Goal: Task Accomplishment & Management: Complete application form

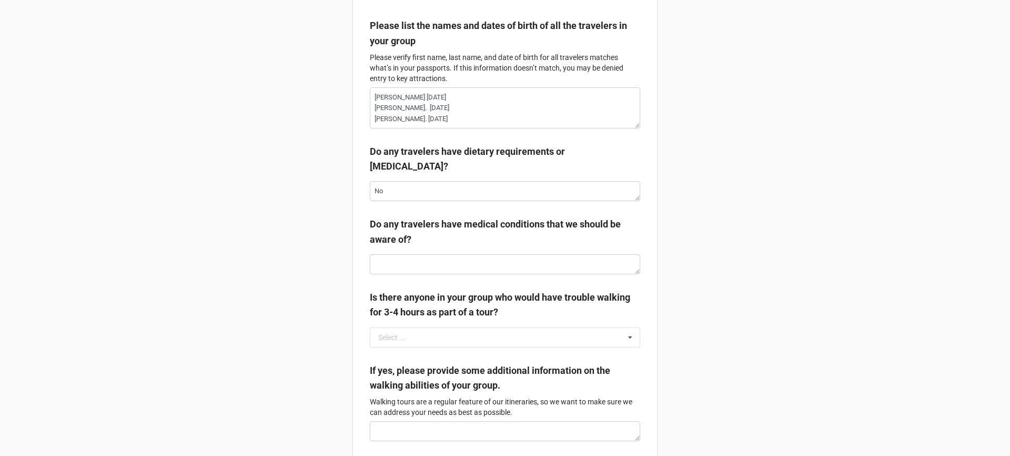
scroll to position [216, 0]
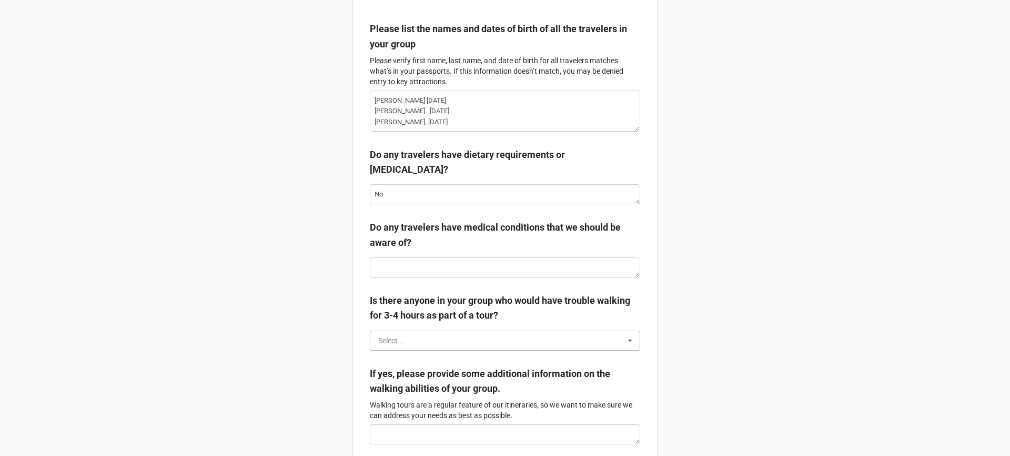
click at [429, 344] on input "text" at bounding box center [505, 340] width 269 height 19
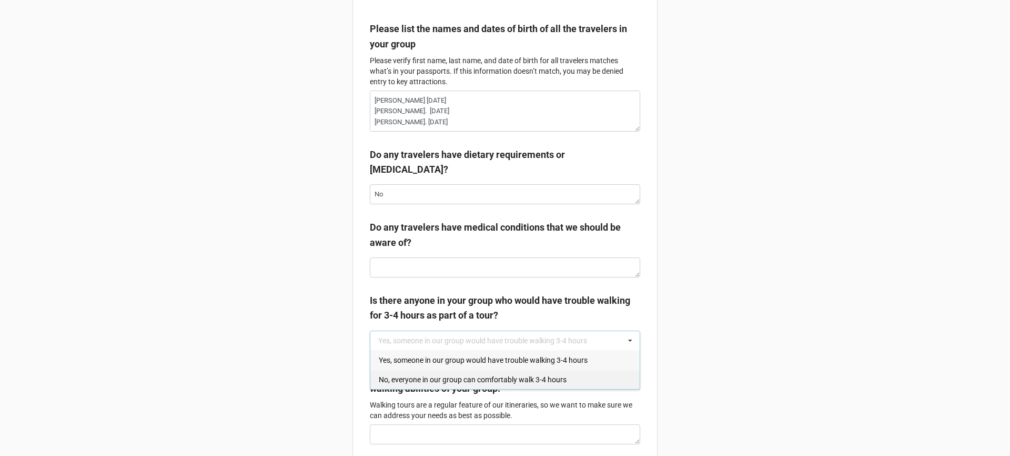
click at [440, 387] on div "No, everyone in our group can comfortably walk 3-4 hours" at bounding box center [504, 378] width 269 height 19
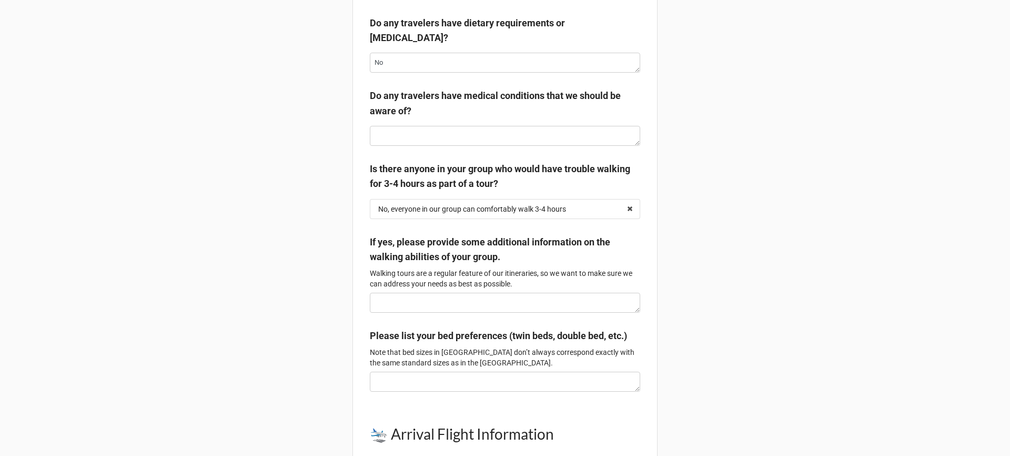
scroll to position [345, 0]
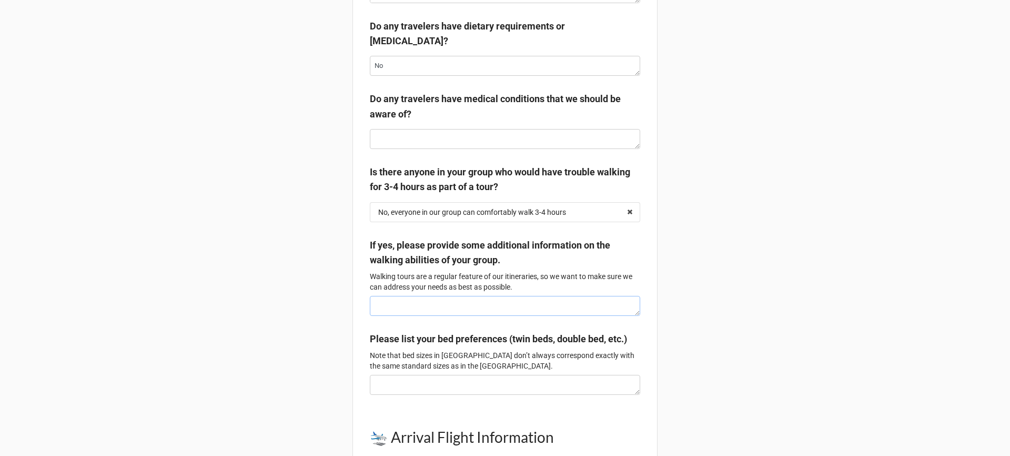
click at [422, 307] on textarea at bounding box center [505, 306] width 270 height 20
paste textarea "We can all walk comfortably for hours but a break to sit for a few minutes migh…"
type textarea "x"
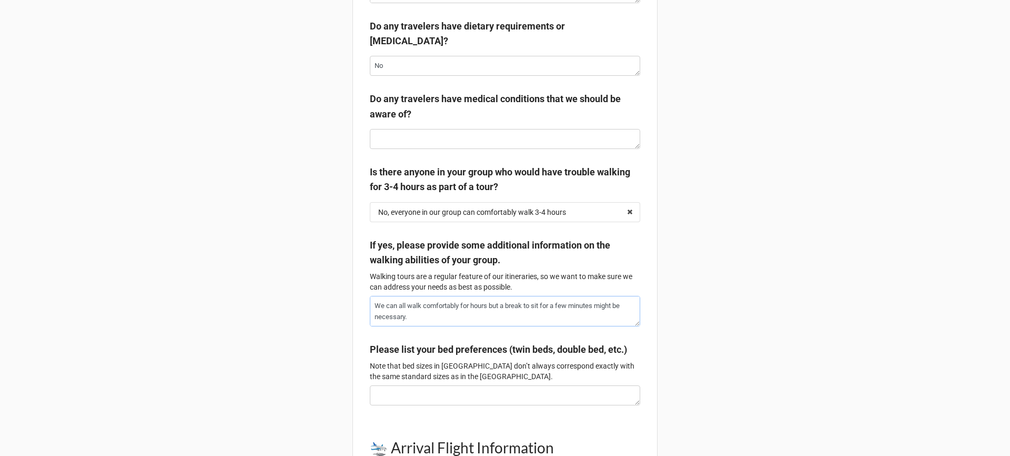
type textarea "We can all walk comfortably for hours but a break to sit for a few minutes migh…"
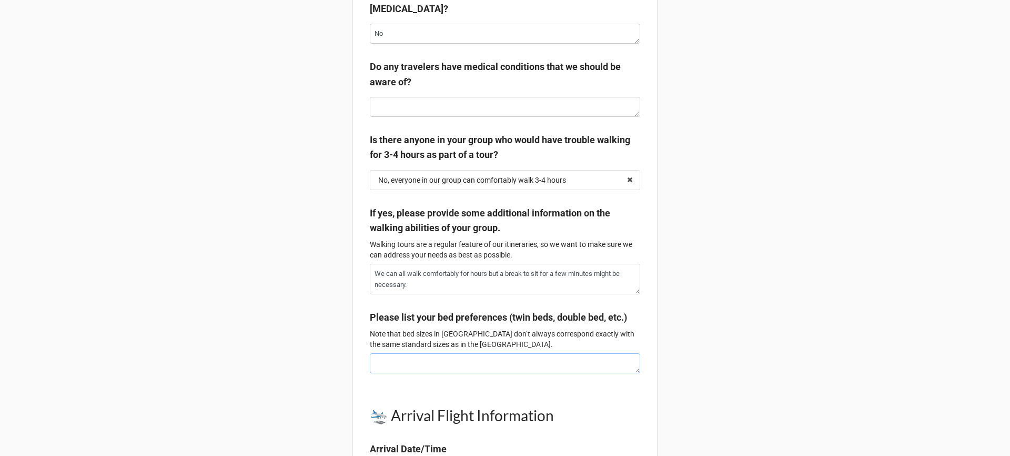
click at [436, 373] on textarea at bounding box center [505, 363] width 270 height 20
paste textarea "No preference, but we did suggest twin beds but really whatever is available or…"
type textarea "x"
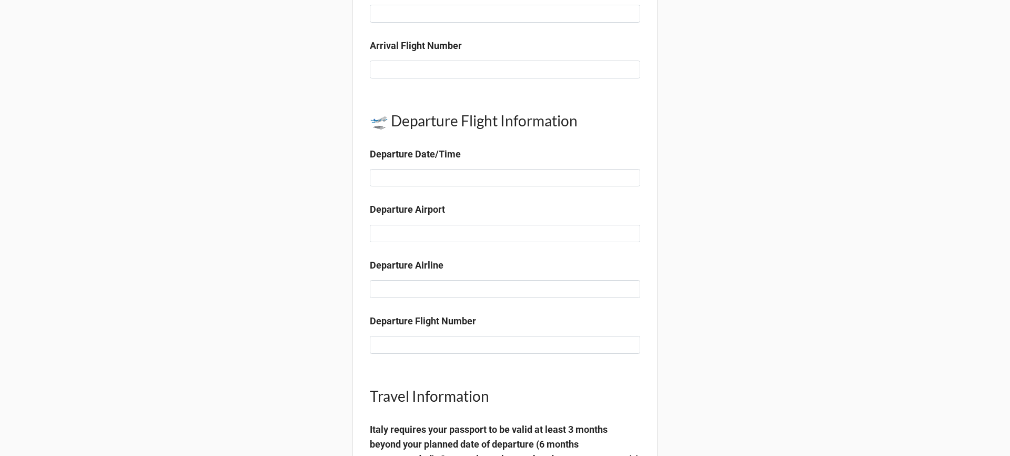
scroll to position [1147, 0]
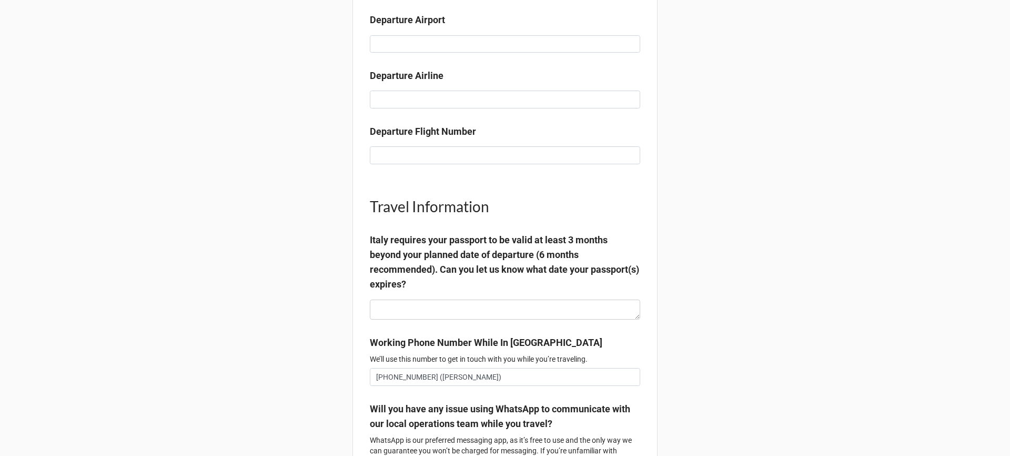
type textarea "No preference, but we did suggest twin beds but really whatever is available or…"
click at [450, 318] on textarea at bounding box center [505, 309] width 270 height 20
paste textarea "[PERSON_NAME]’s expires [DATE] [PERSON_NAME]’s expires [MEDICAL_DATA] [PERSON_N…"
type textarea "x"
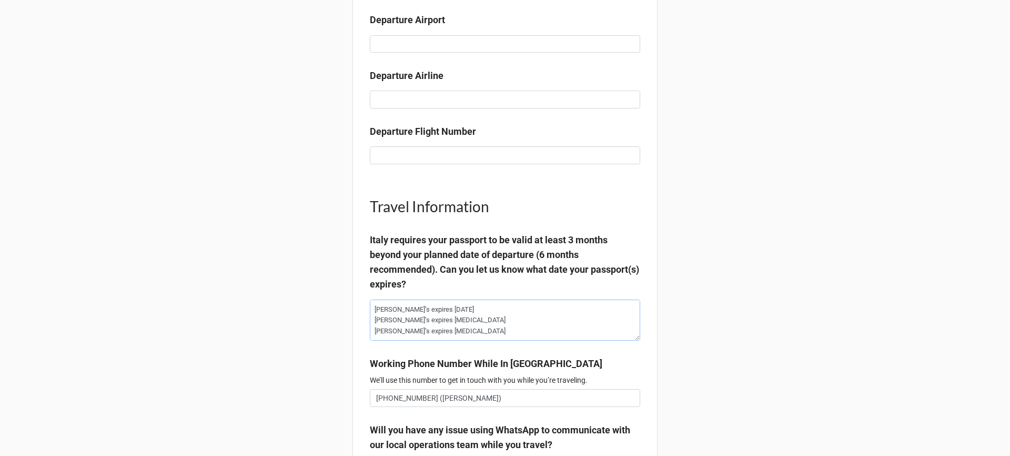
type textarea "[PERSON_NAME]’s expires [DATE] [PERSON_NAME]’s expires [MEDICAL_DATA] [PERSON_N…"
click at [699, 276] on div "[PERSON_NAME] Traveler Questionnaire Please complete this questionnaire to the …" at bounding box center [505, 89] width 1010 height 2472
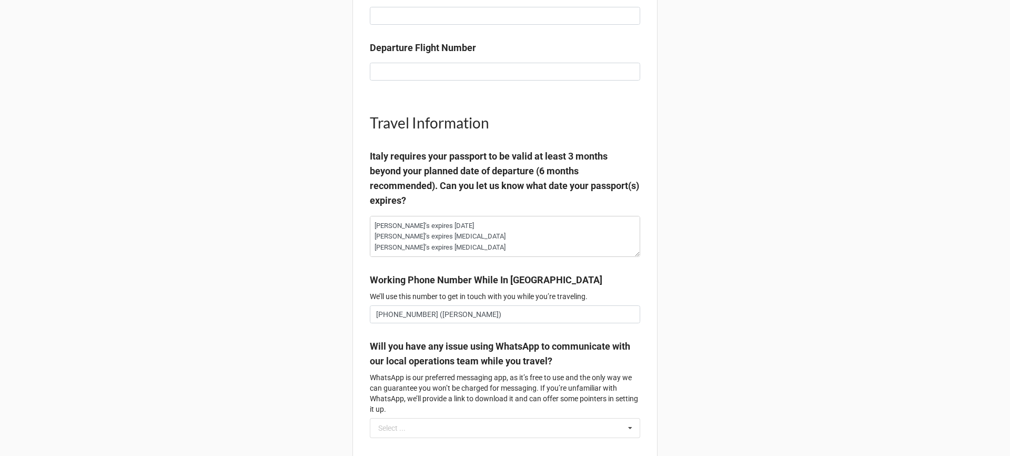
scroll to position [1227, 0]
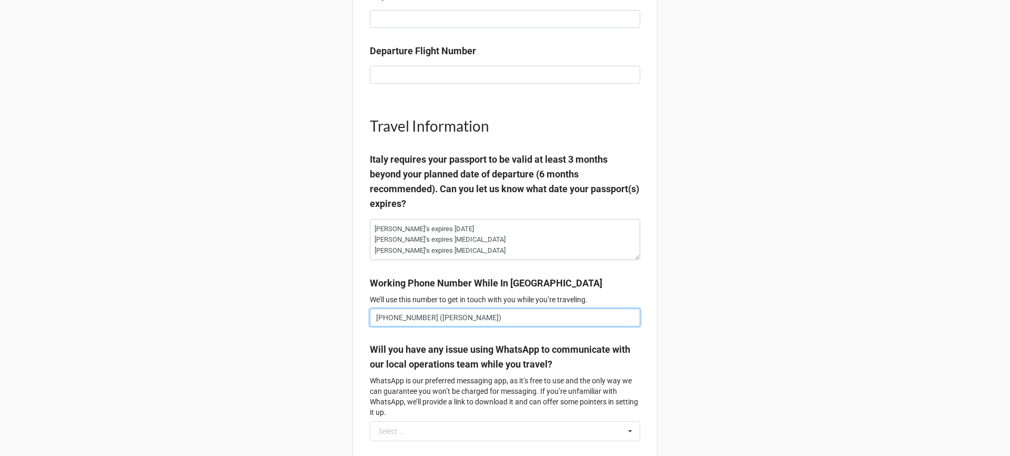
click at [481, 326] on input "[PHONE_NUMBER] ([PERSON_NAME])" at bounding box center [505, 317] width 270 height 18
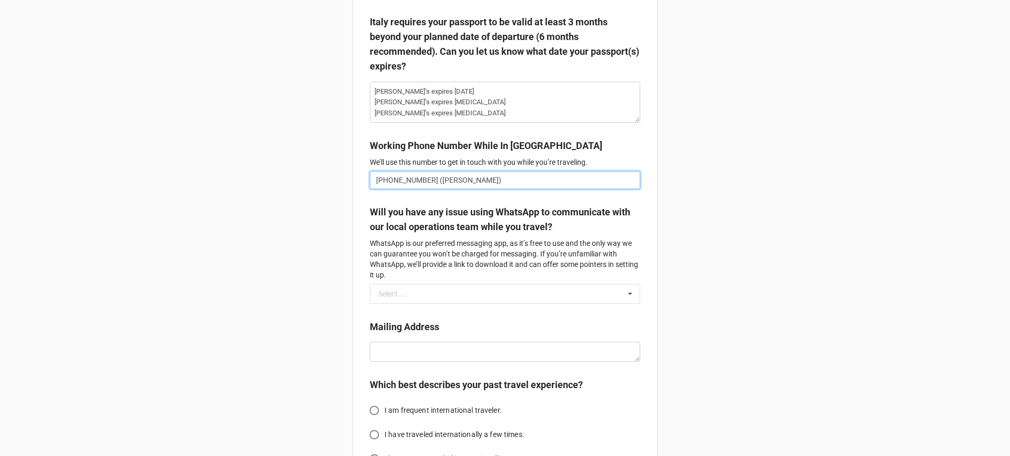
scroll to position [1398, 0]
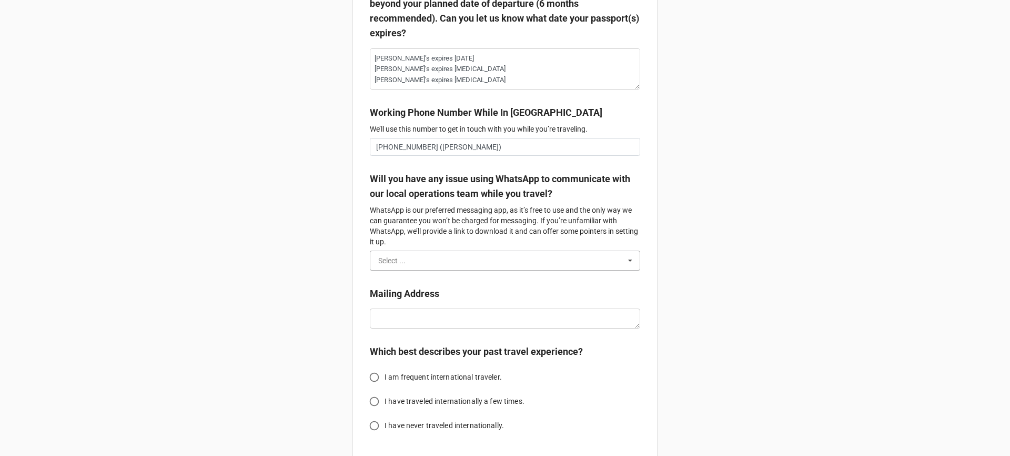
click at [459, 270] on input "text" at bounding box center [505, 260] width 269 height 19
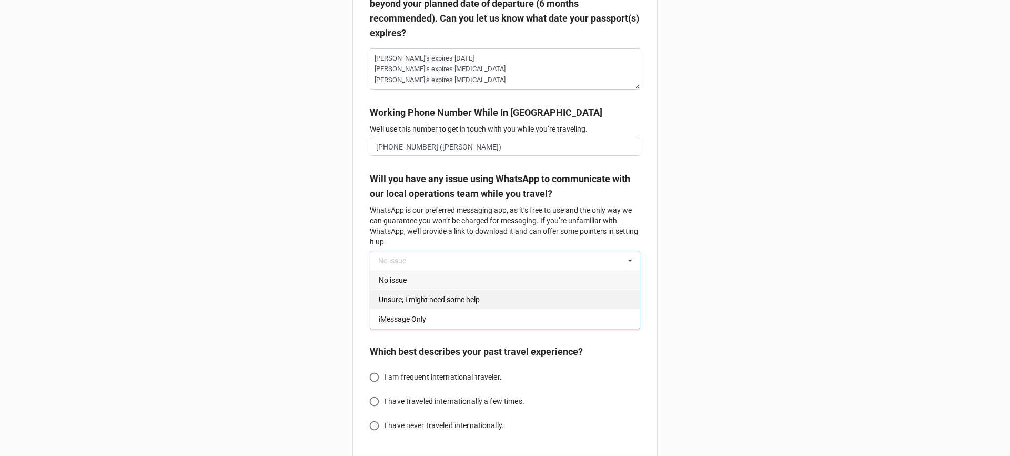
click at [448, 304] on span "Unsure; I might need some help" at bounding box center [429, 299] width 101 height 8
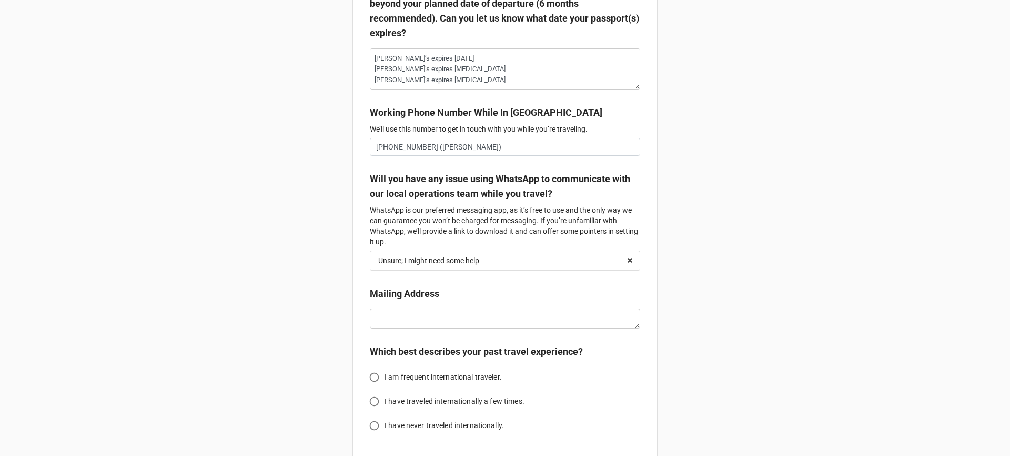
click at [440, 321] on textarea at bounding box center [505, 318] width 270 height 20
paste textarea "[PERSON_NAME]-[GEOGRAPHIC_DATA][US_STATE] [PERSON_NAME]-[STREET_ADDRESS][US_STA…"
type textarea "x"
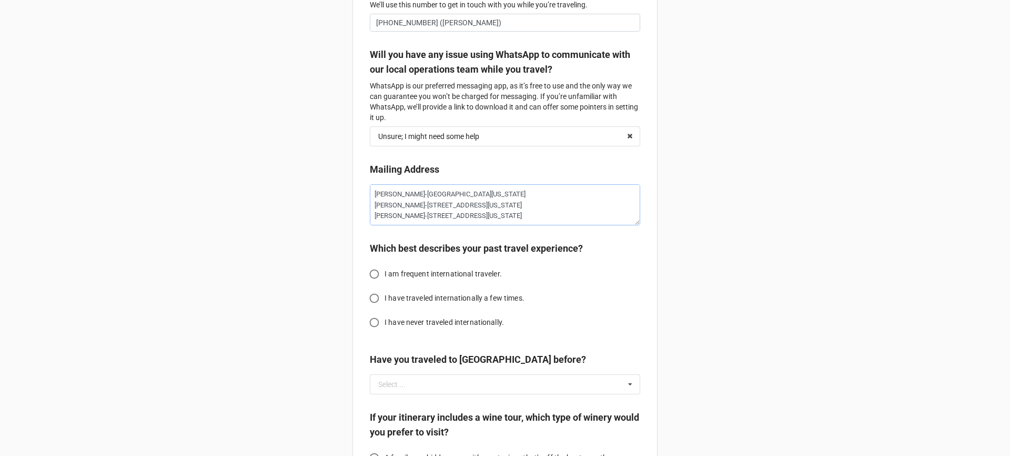
scroll to position [1519, 0]
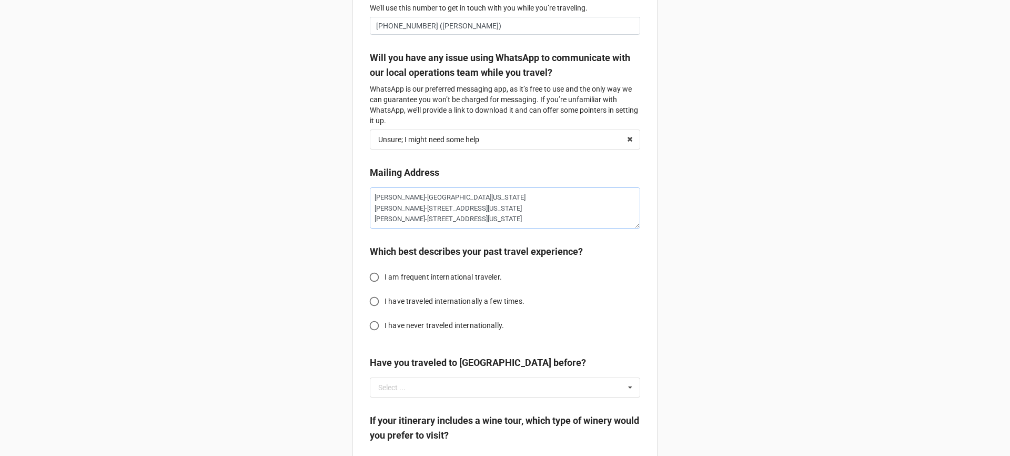
type textarea "[PERSON_NAME]-[GEOGRAPHIC_DATA][US_STATE] [PERSON_NAME]-[STREET_ADDRESS][US_STA…"
click at [415, 331] on span "I have never traveled internationally." at bounding box center [444, 325] width 119 height 11
click at [385, 336] on input "I have never traveled internationally." at bounding box center [374, 325] width 21 height 21
radio input "true"
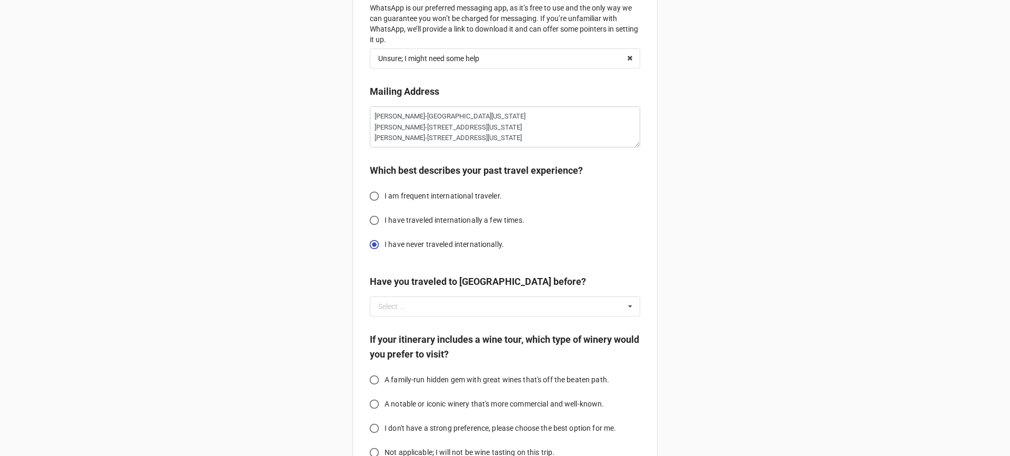
scroll to position [1618, 0]
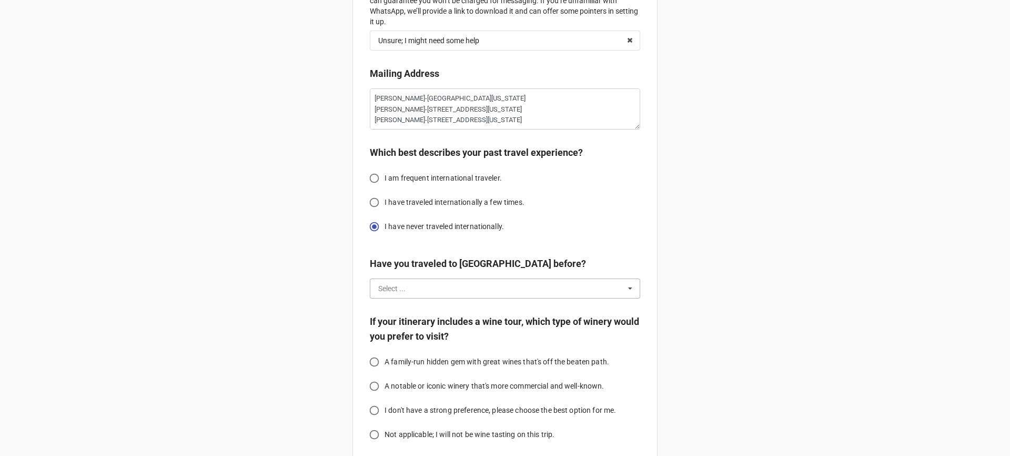
click at [502, 296] on input "text" at bounding box center [505, 288] width 269 height 19
click at [458, 337] on div "No" at bounding box center [504, 326] width 269 height 19
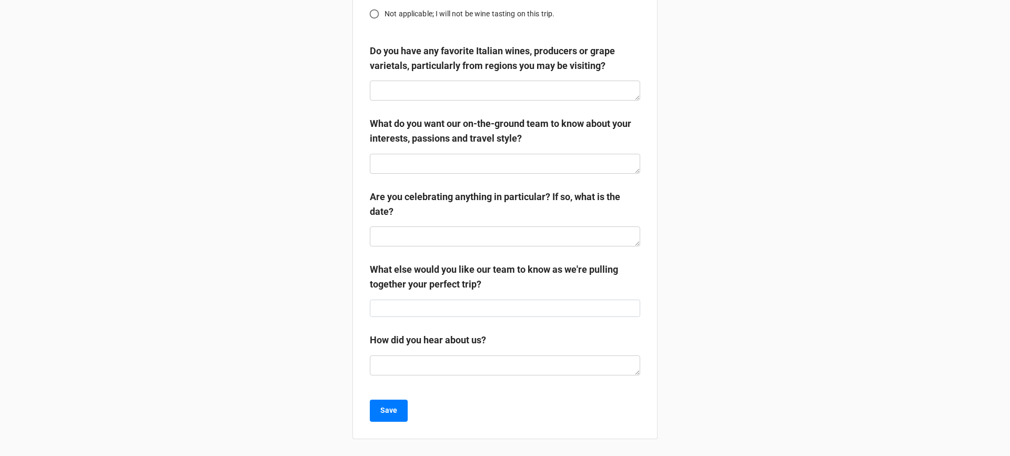
scroll to position [2043, 0]
click at [490, 366] on textarea at bounding box center [505, 365] width 270 height 20
paste textarea "I googled northern Italy tours and your company appealed to me most."
type textarea "x"
type textarea "I googled northern Italy tours and your company appealed to me most."
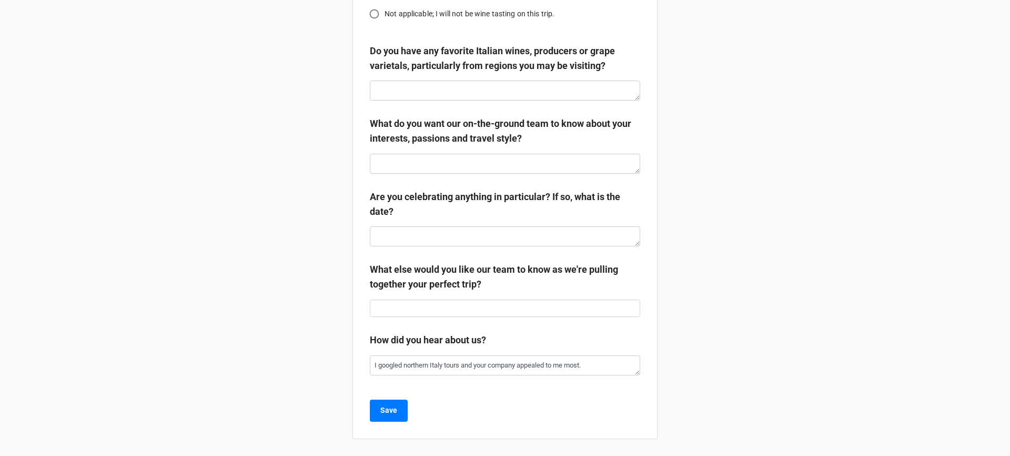
click at [400, 414] on button "Save" at bounding box center [389, 410] width 38 height 22
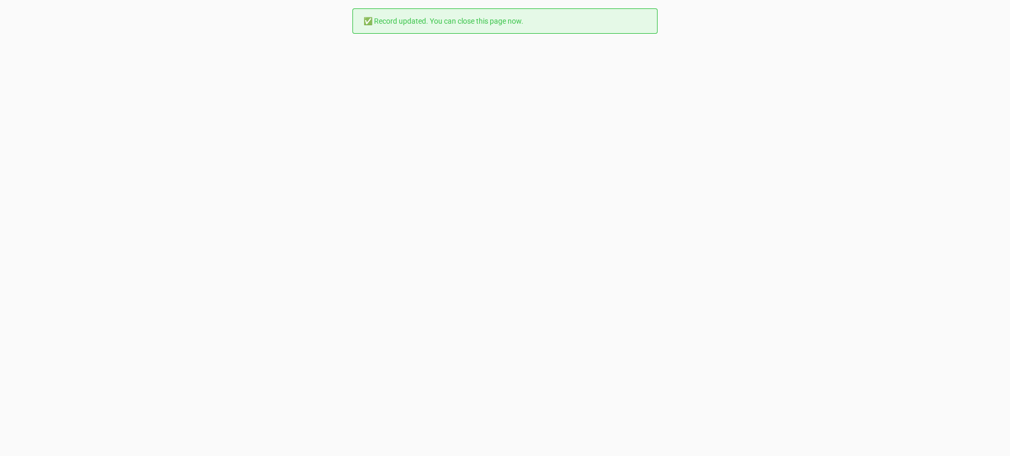
scroll to position [0, 0]
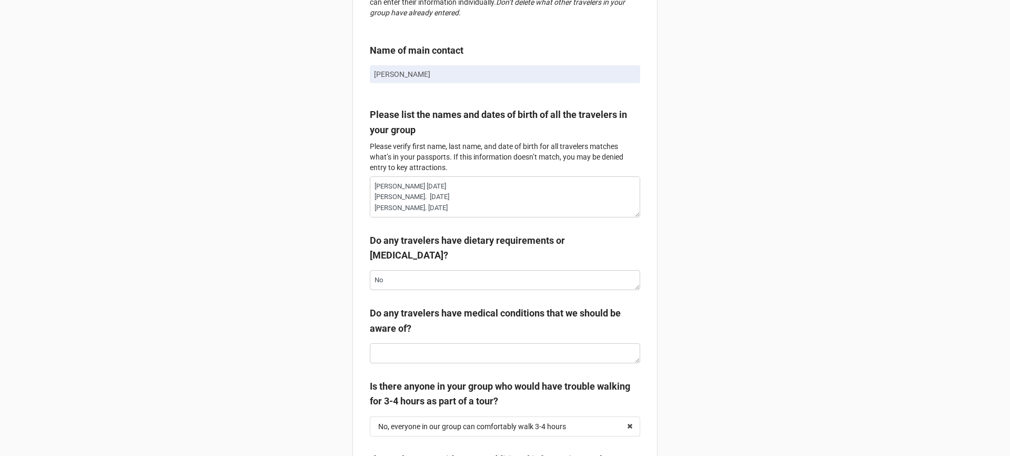
scroll to position [132, 0]
click at [510, 287] on textarea "No" at bounding box center [505, 279] width 270 height 20
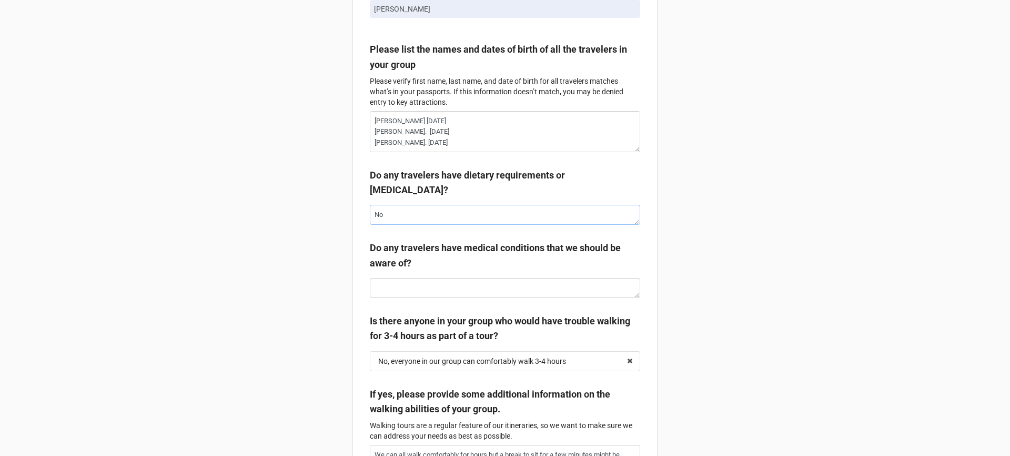
scroll to position [257, 0]
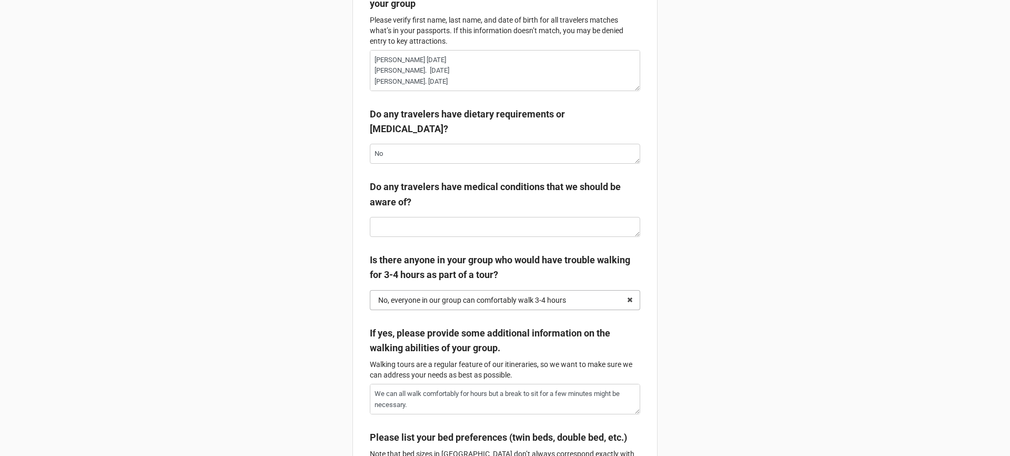
click at [507, 301] on div "No, everyone in our group can comfortably walk 3-4 hours" at bounding box center [472, 299] width 188 height 7
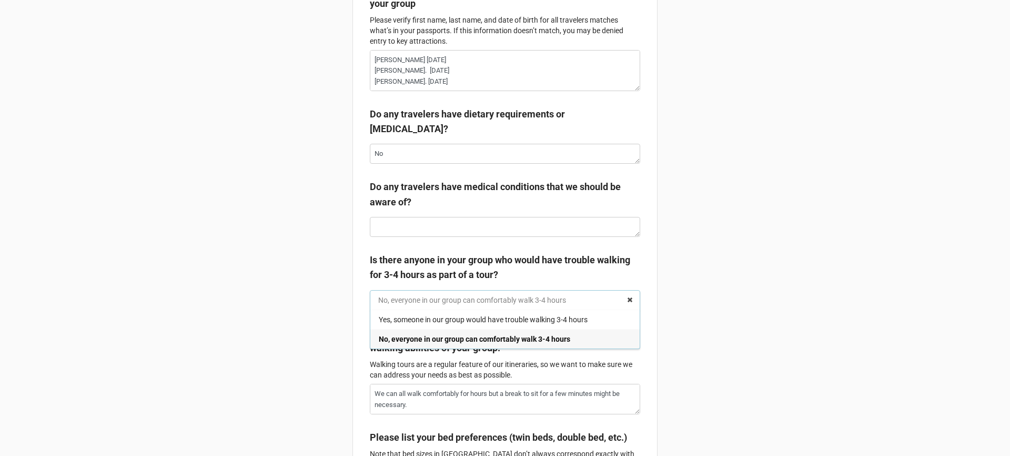
click at [507, 301] on input "text" at bounding box center [505, 299] width 269 height 19
click at [590, 258] on label "Is there anyone in your group who would have trouble walking for 3-4 hours as p…" at bounding box center [505, 268] width 270 height 30
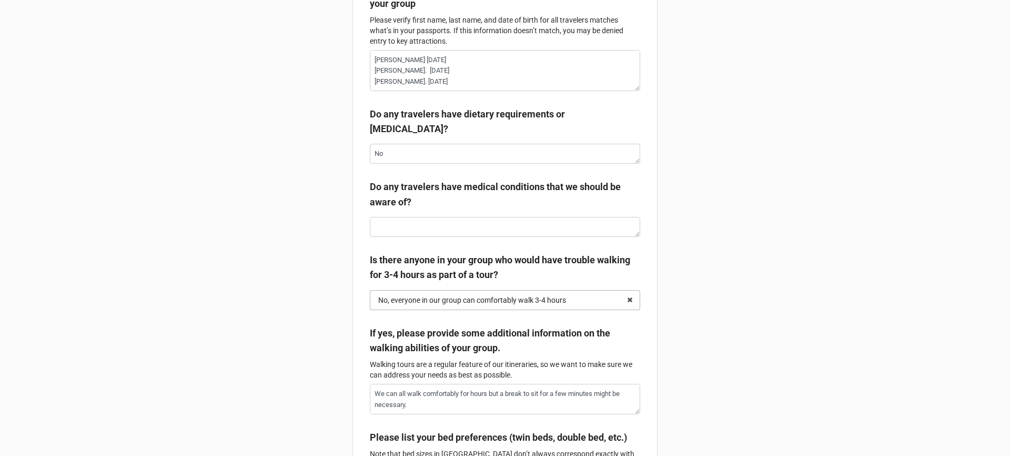
drag, startPoint x: 578, startPoint y: 305, endPoint x: 520, endPoint y: 305, distance: 57.9
click at [520, 305] on div "No, everyone in our group can comfortably walk 3-4 hours Yes, someone in our gr…" at bounding box center [505, 300] width 270 height 20
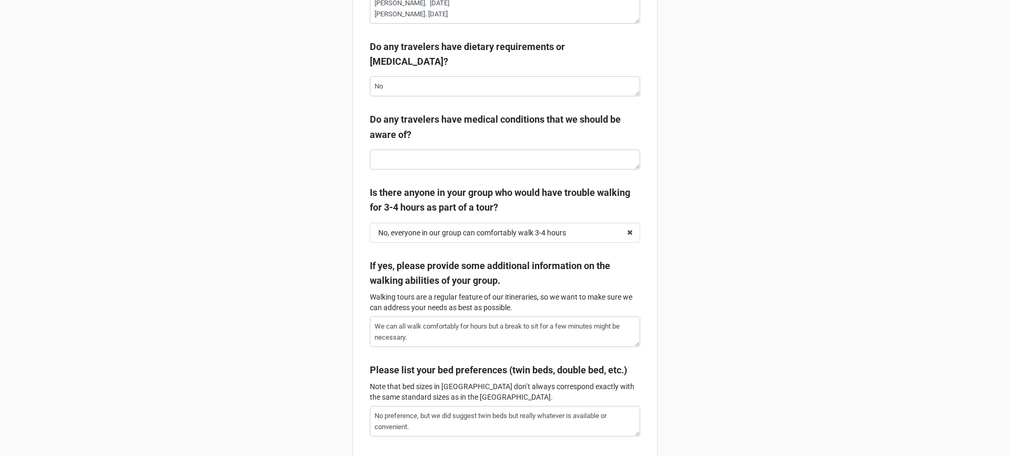
scroll to position [375, 0]
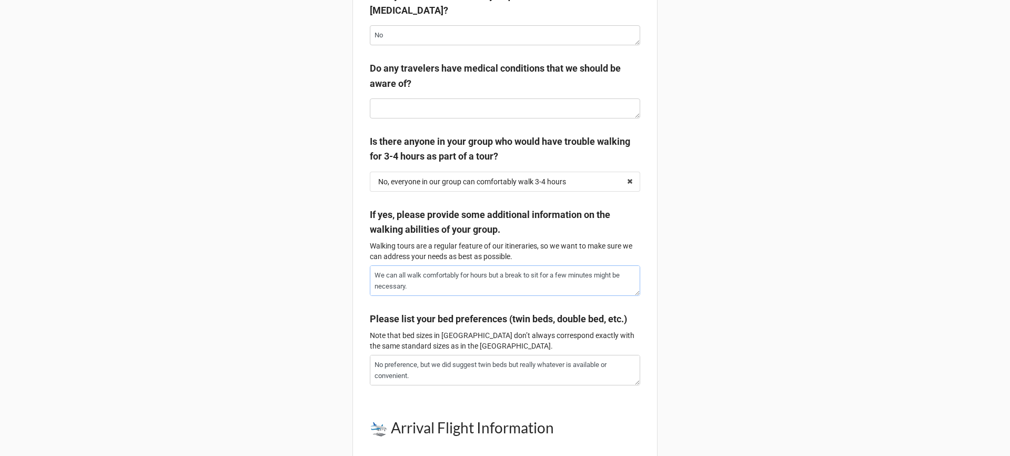
click at [472, 291] on textarea "We can all walk comfortably for hours but a break to sit for a few minutes migh…" at bounding box center [505, 280] width 270 height 31
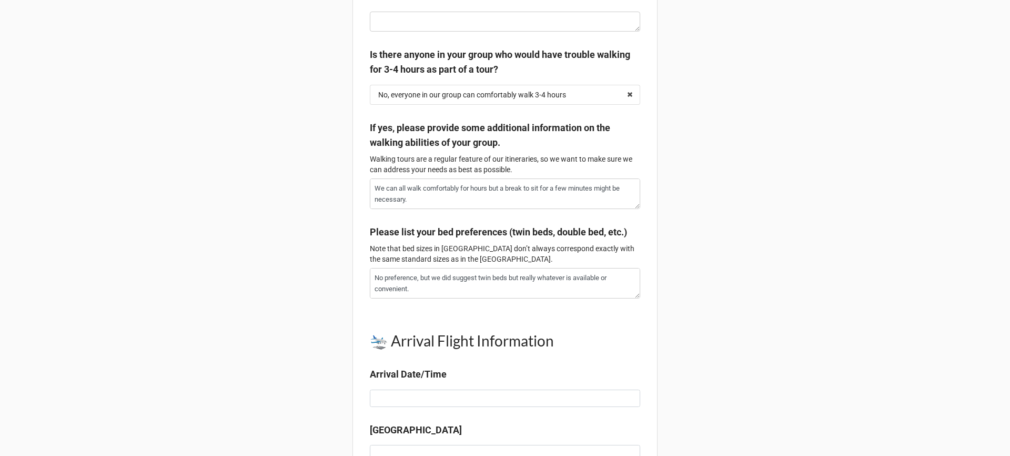
scroll to position [490, 0]
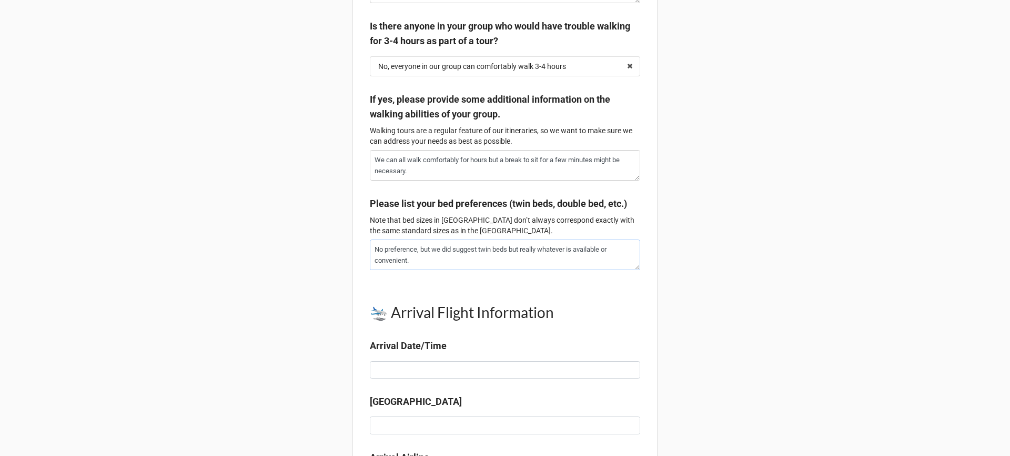
click at [445, 267] on textarea "No preference, but we did suggest twin beds but really whatever is available or…" at bounding box center [505, 254] width 270 height 31
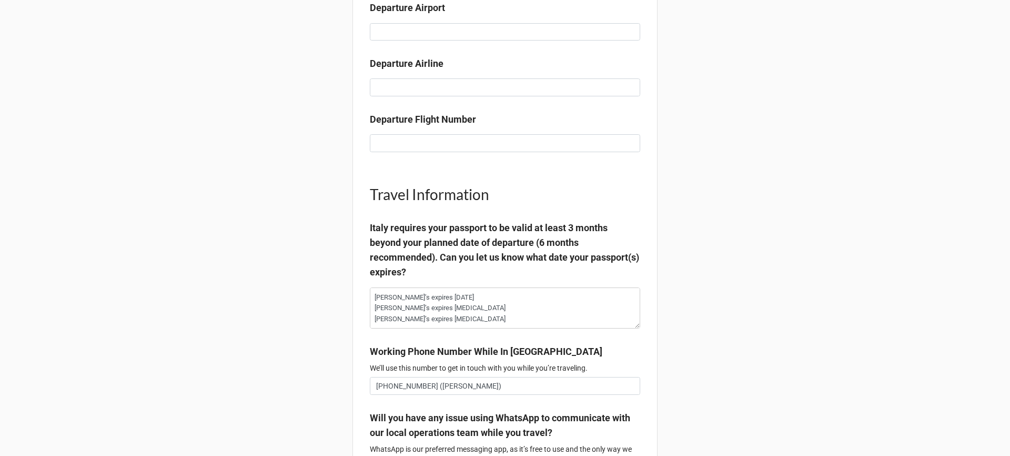
scroll to position [1156, 0]
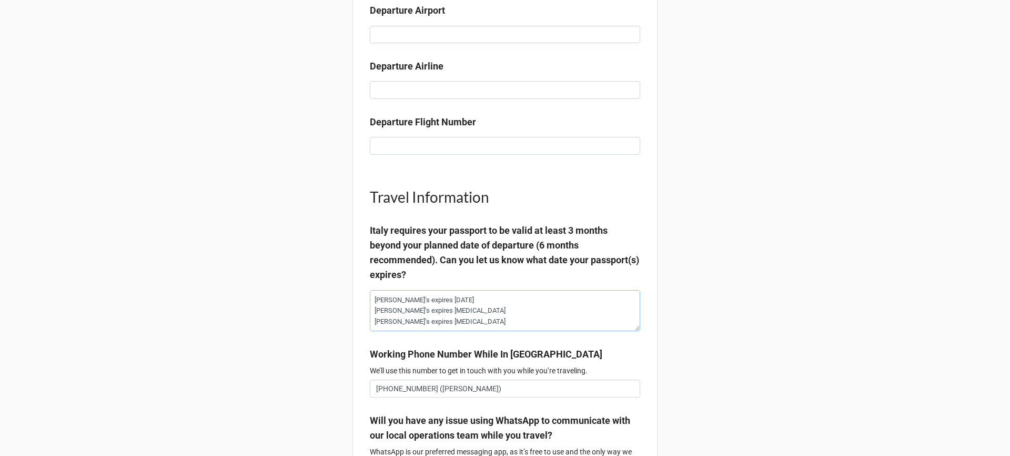
click at [494, 331] on textarea "[PERSON_NAME]’s expires [DATE] [PERSON_NAME]’s expires [MEDICAL_DATA] [PERSON_N…" at bounding box center [505, 310] width 270 height 41
drag, startPoint x: 494, startPoint y: 339, endPoint x: 358, endPoint y: 314, distance: 138.1
click at [358, 314] on div "Ciao Andiamo Traveler Questionnaire Please complete this questionnaire to the b…" at bounding box center [504, 86] width 305 height 2468
click at [789, 205] on div "Ciao Andiamo Traveler Questionnaire Please complete this questionnaire to the b…" at bounding box center [505, 90] width 1010 height 2493
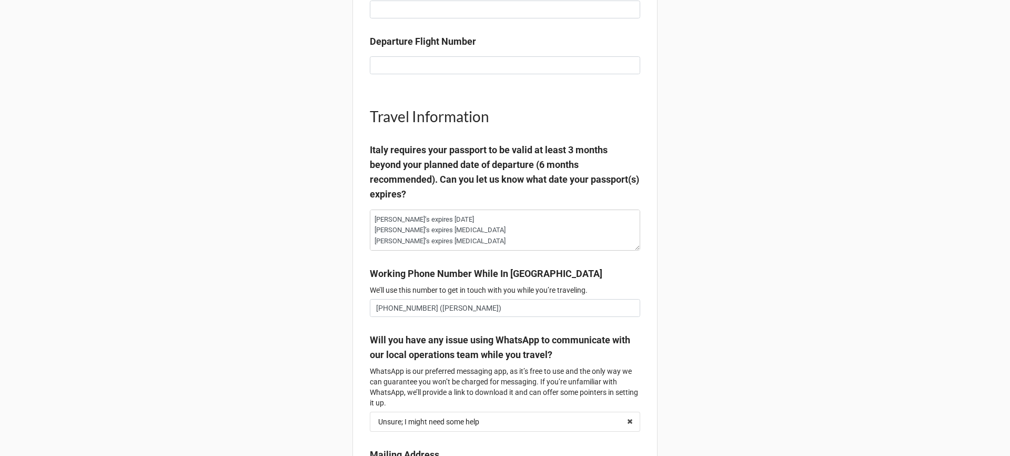
scroll to position [1234, 0]
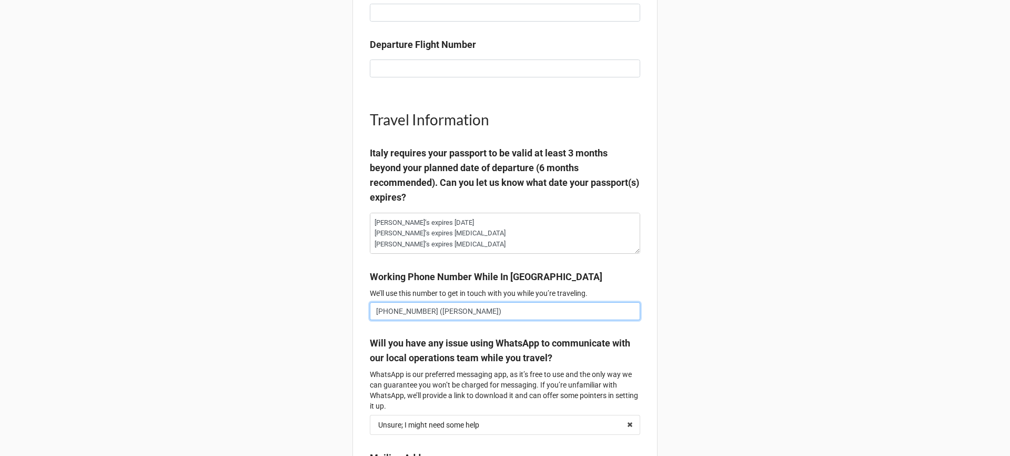
click at [479, 320] on input "[PHONE_NUMBER] ([PERSON_NAME])" at bounding box center [505, 311] width 270 height 18
click at [779, 213] on div "Ciao Andiamo Traveler Questionnaire Please complete this questionnaire to the b…" at bounding box center [505, 12] width 1010 height 2493
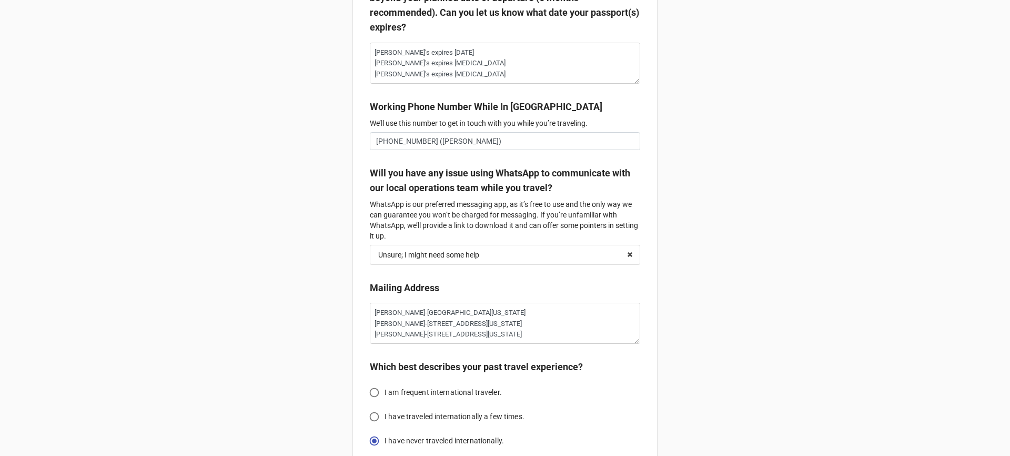
scroll to position [1400, 0]
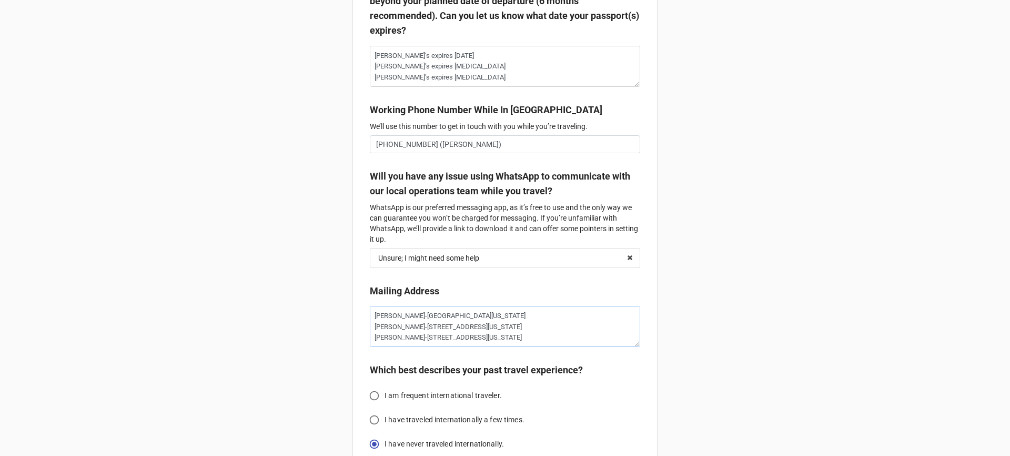
click at [459, 331] on textarea "[PERSON_NAME]-[GEOGRAPHIC_DATA][US_STATE] [PERSON_NAME]-[STREET_ADDRESS][US_STA…" at bounding box center [505, 326] width 270 height 41
click at [420, 326] on textarea "[PERSON_NAME]-[GEOGRAPHIC_DATA][US_STATE] [PERSON_NAME]-[STREET_ADDRESS][US_STA…" at bounding box center [505, 326] width 270 height 41
click at [389, 329] on textarea "[PERSON_NAME]-[GEOGRAPHIC_DATA][US_STATE] [PERSON_NAME]-[STREET_ADDRESS][US_STA…" at bounding box center [505, 326] width 270 height 41
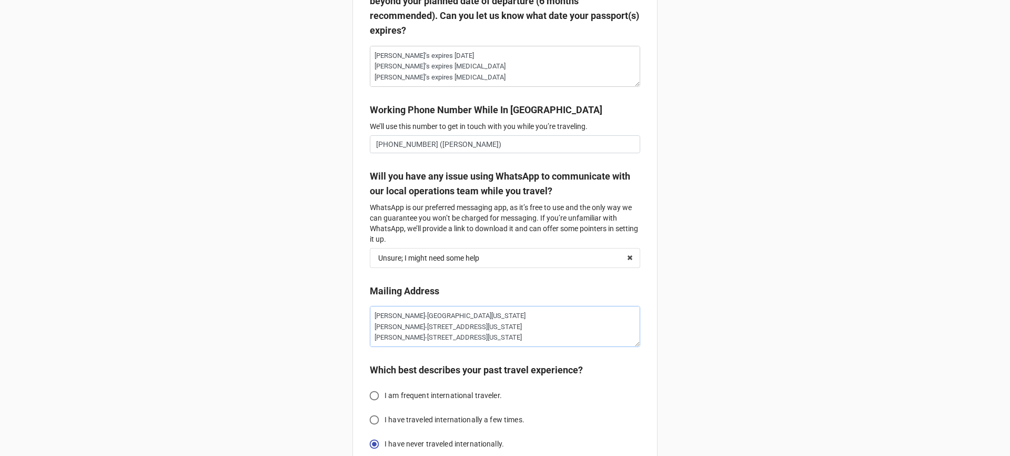
drag, startPoint x: 389, startPoint y: 329, endPoint x: 560, endPoint y: 351, distance: 172.5
click at [560, 347] on textarea "[PERSON_NAME]-[GEOGRAPHIC_DATA][US_STATE] [PERSON_NAME]-[STREET_ADDRESS][US_STA…" at bounding box center [505, 326] width 270 height 41
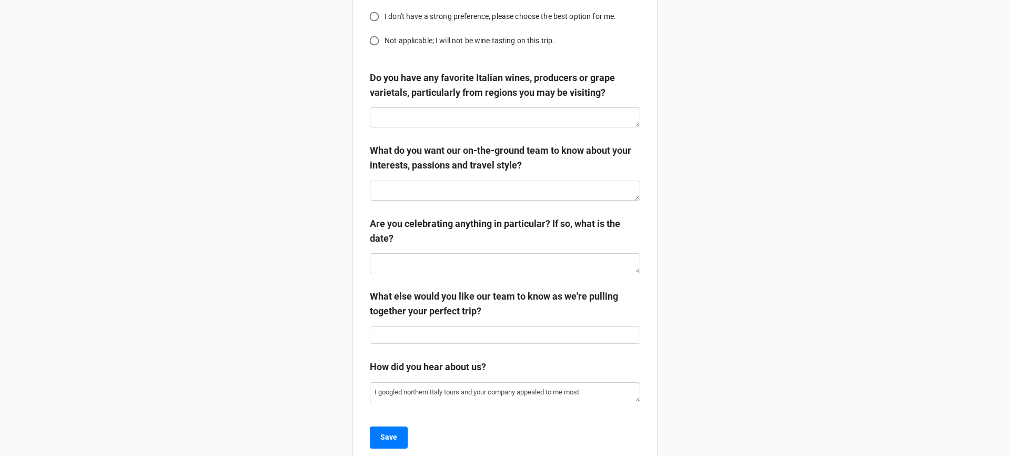
scroll to position [2046, 0]
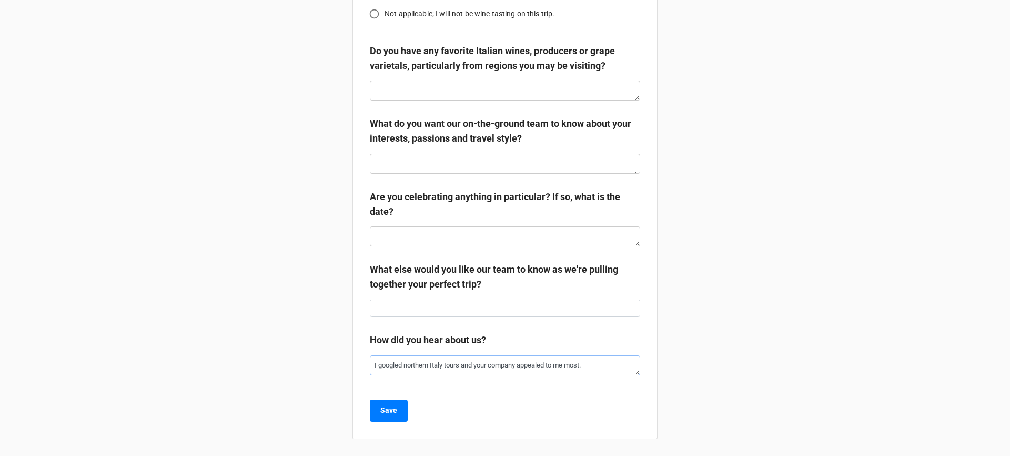
click at [506, 362] on textarea "I googled northern Italy tours and your company appealed to me most." at bounding box center [505, 365] width 270 height 20
drag, startPoint x: 761, startPoint y: 229, endPoint x: 812, endPoint y: 171, distance: 77.9
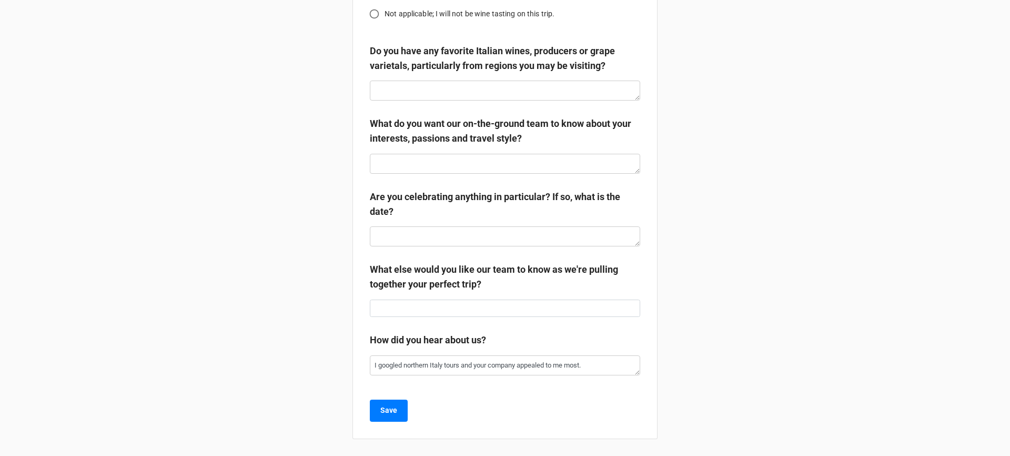
click at [514, 364] on textarea "I googled northern Italy tours and your company appealed to me most." at bounding box center [505, 365] width 270 height 20
type textarea "x"
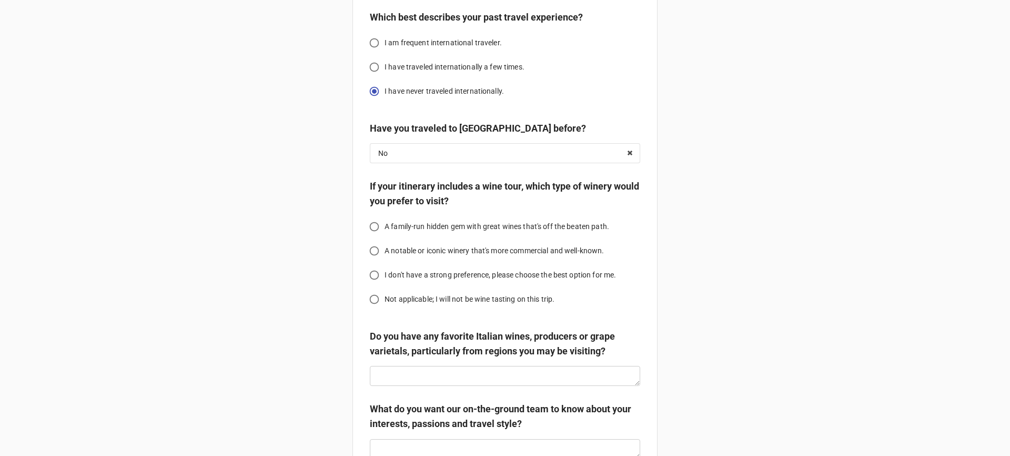
scroll to position [1752, 0]
click at [481, 163] on input "text" at bounding box center [505, 153] width 269 height 19
click at [632, 160] on icon at bounding box center [630, 153] width 16 height 19
type textarea "x"
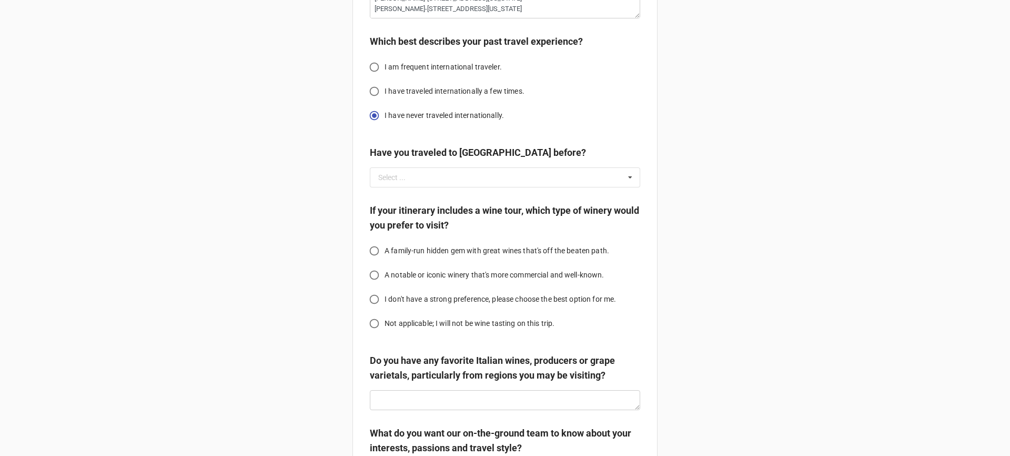
scroll to position [1649, 0]
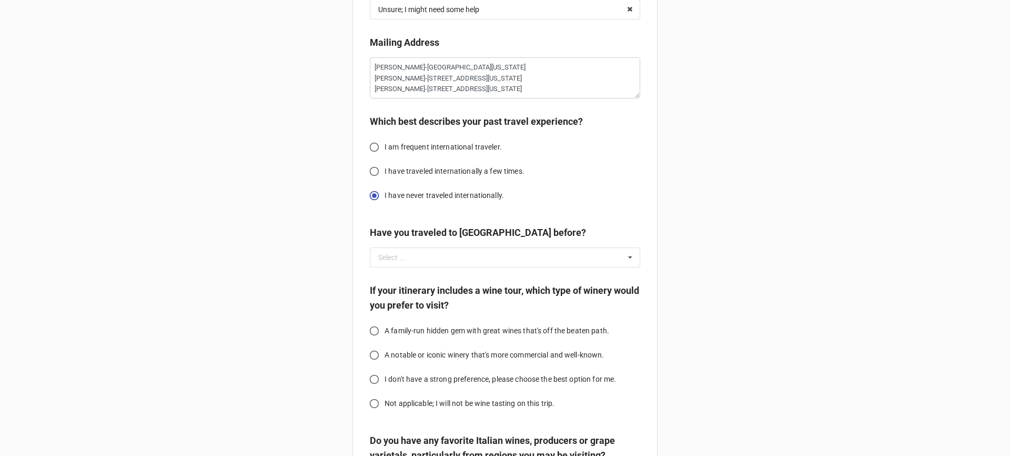
click at [372, 157] on input "I am frequent international traveler." at bounding box center [374, 147] width 21 height 21
radio input "true"
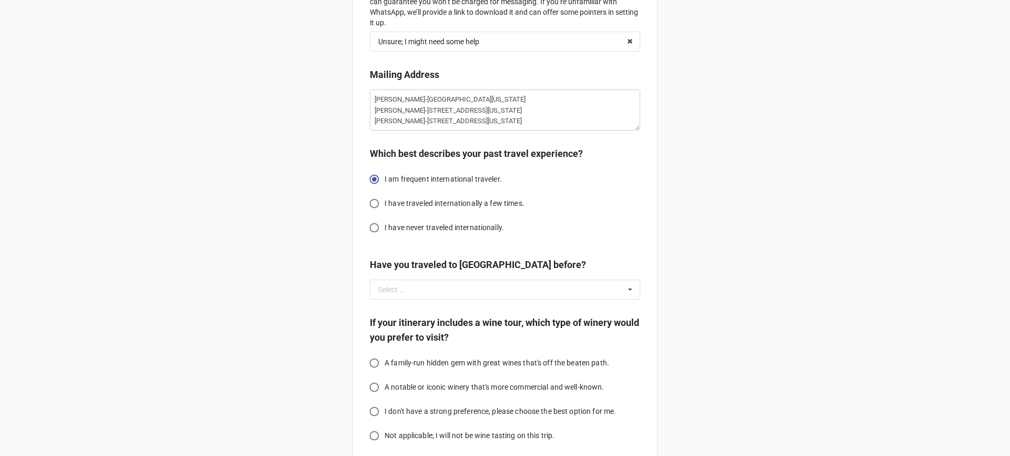
scroll to position [1580, 0]
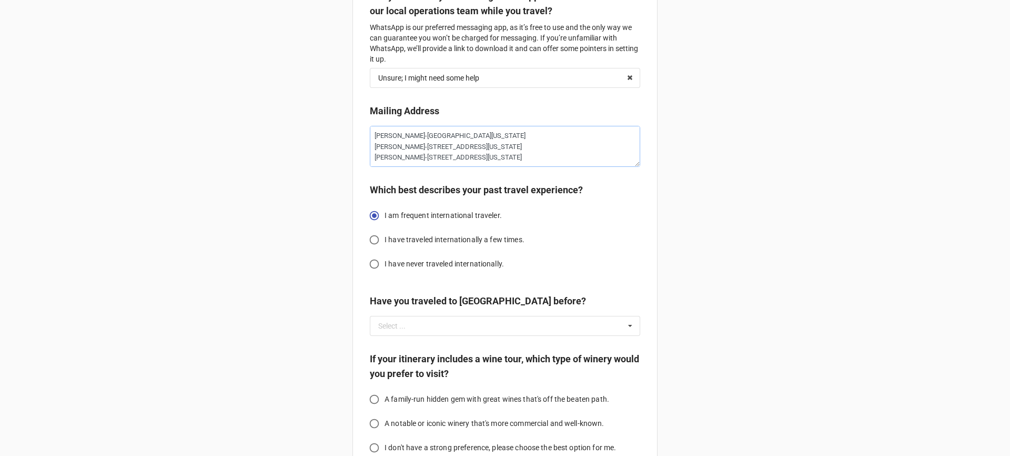
drag, startPoint x: 548, startPoint y: 168, endPoint x: 364, endPoint y: 144, distance: 185.6
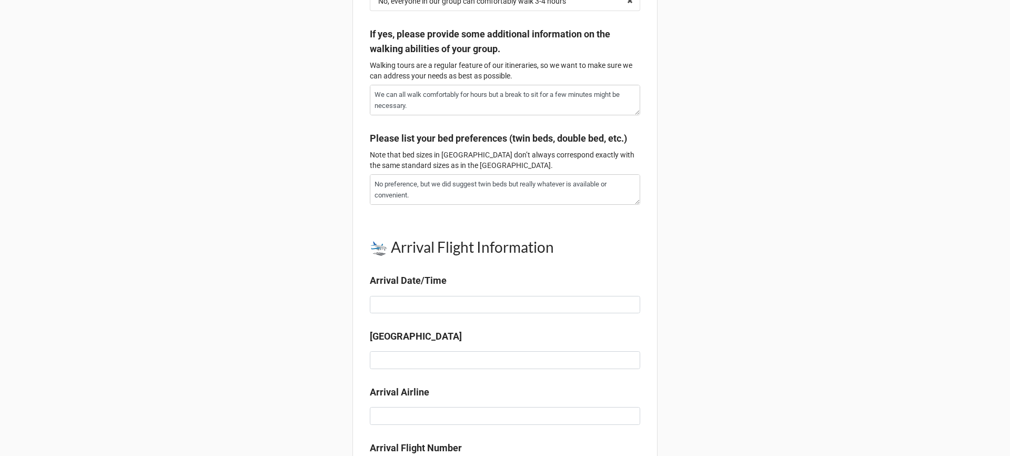
scroll to position [0, 0]
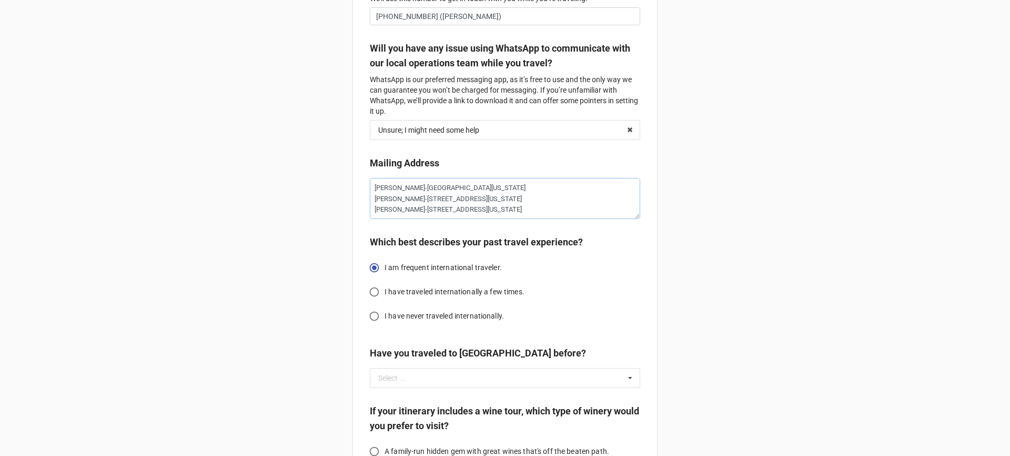
type textarea "x"
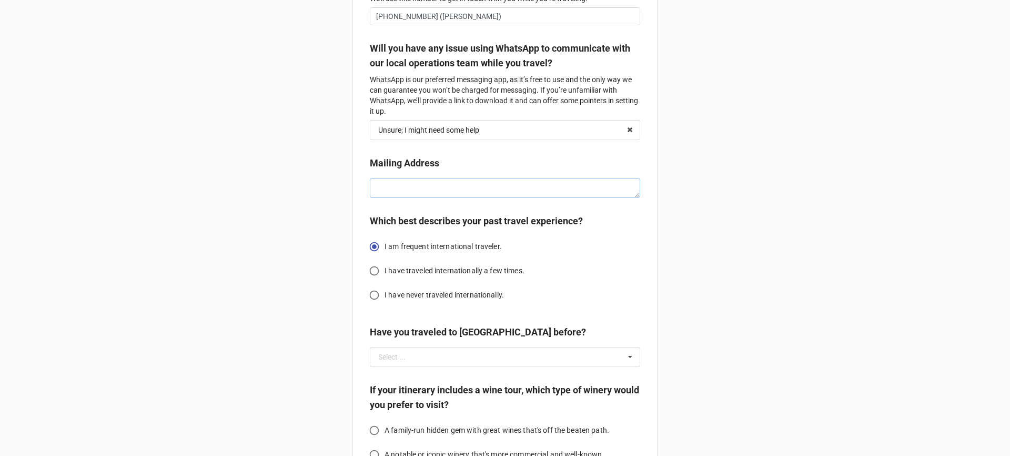
scroll to position [1525, 0]
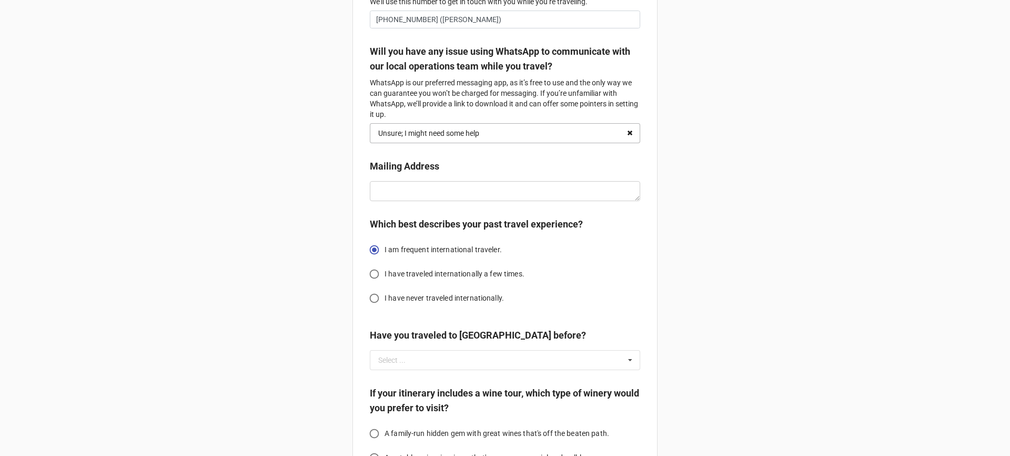
click at [625, 143] on icon at bounding box center [630, 133] width 16 height 19
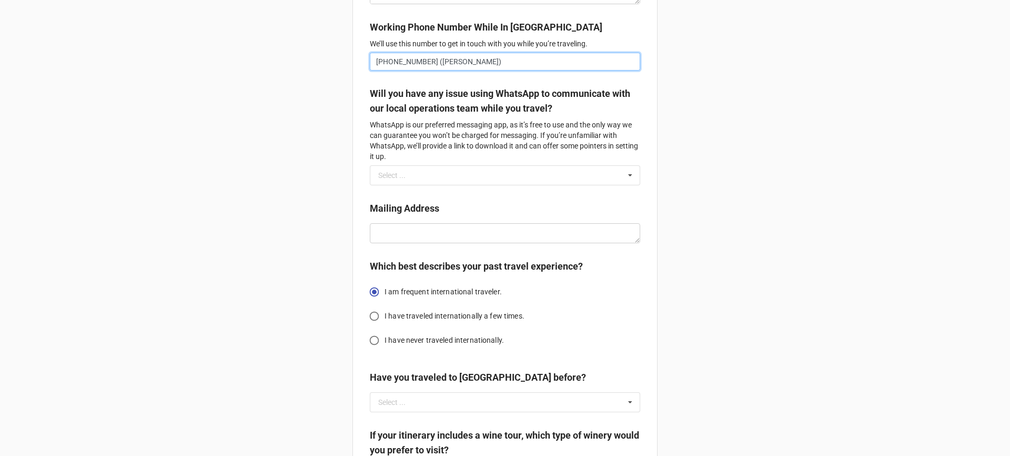
click at [480, 70] on input "[PHONE_NUMBER] ([PERSON_NAME])" at bounding box center [505, 62] width 270 height 18
type textarea "x"
type input "740-285-4166 (Monica"
click at [480, 70] on input "740-285-4166 (Monica" at bounding box center [505, 62] width 270 height 18
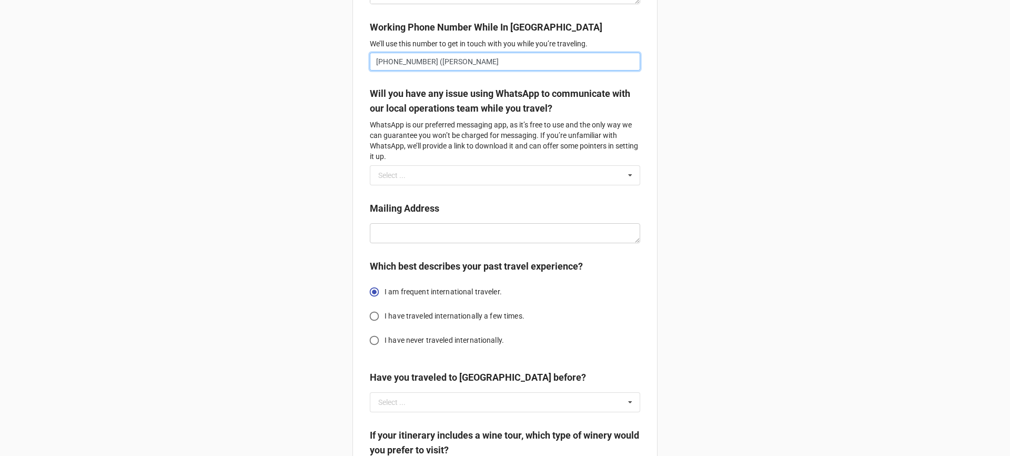
click at [480, 70] on input "740-285-4166 (Monica" at bounding box center [505, 62] width 270 height 18
type textarea "x"
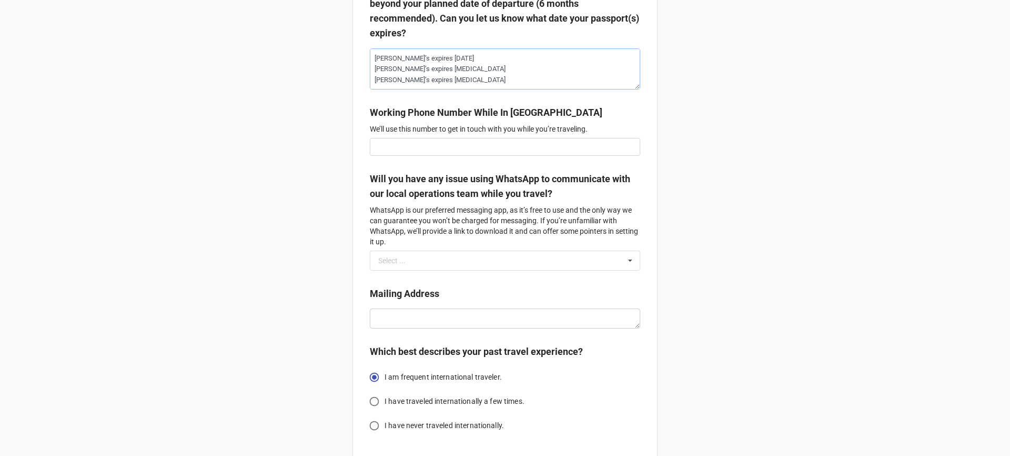
click at [483, 89] on textarea "[PERSON_NAME]’s expires [DATE] [PERSON_NAME]’s expires [MEDICAL_DATA] [PERSON_N…" at bounding box center [505, 68] width 270 height 41
drag, startPoint x: 483, startPoint y: 90, endPoint x: 385, endPoint y: 74, distance: 99.1
click at [457, 85] on textarea "[PERSON_NAME]’s expires [DATE] [PERSON_NAME]’s expires [MEDICAL_DATA] [PERSON_N…" at bounding box center [505, 68] width 270 height 41
click at [380, 73] on textarea "[PERSON_NAME]’s expires [DATE] [PERSON_NAME]’s expires [MEDICAL_DATA] [PERSON_N…" at bounding box center [505, 68] width 270 height 41
click at [472, 89] on textarea "[PERSON_NAME]’s expires [DATE] [PERSON_NAME]’s expires [MEDICAL_DATA] [PERSON_N…" at bounding box center [505, 68] width 270 height 41
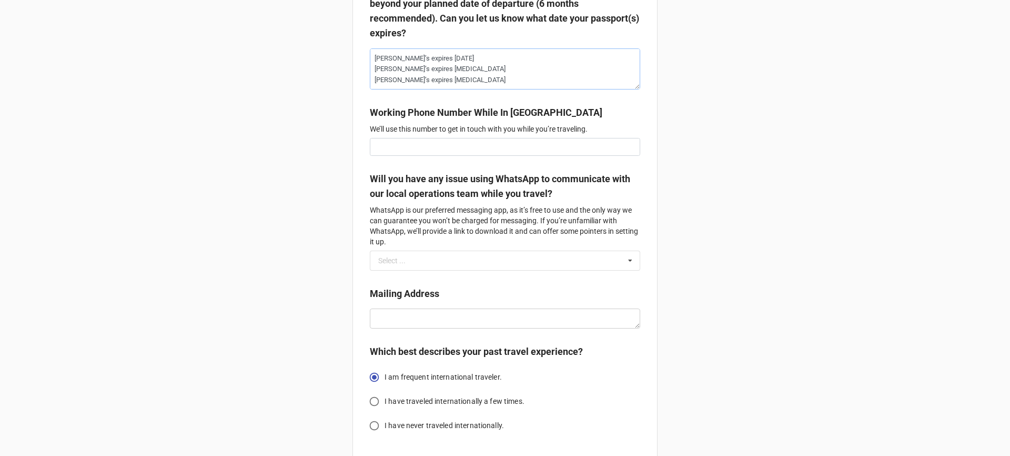
click at [471, 89] on textarea "[PERSON_NAME]’s expires [DATE] [PERSON_NAME]’s expires [MEDICAL_DATA] [PERSON_N…" at bounding box center [505, 68] width 270 height 41
drag, startPoint x: 471, startPoint y: 96, endPoint x: 378, endPoint y: 75, distance: 96.0
click at [378, 75] on textarea "[PERSON_NAME]’s expires [DATE] [PERSON_NAME]’s expires [MEDICAL_DATA] [PERSON_N…" at bounding box center [505, 68] width 270 height 41
type textarea "x"
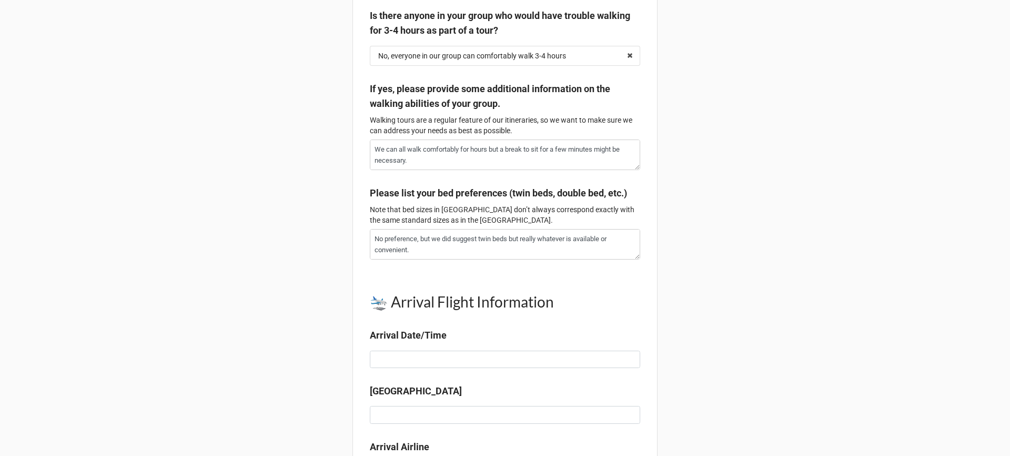
scroll to position [529, 0]
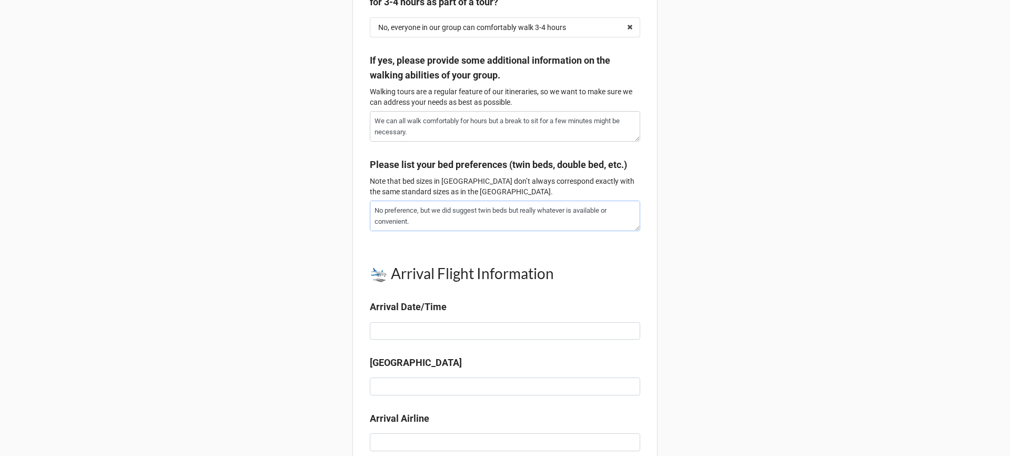
click at [437, 231] on textarea "No preference, but we did suggest twin beds but really whatever is available or…" at bounding box center [505, 215] width 270 height 31
drag, startPoint x: 437, startPoint y: 236, endPoint x: 359, endPoint y: 228, distance: 78.8
type textarea "x"
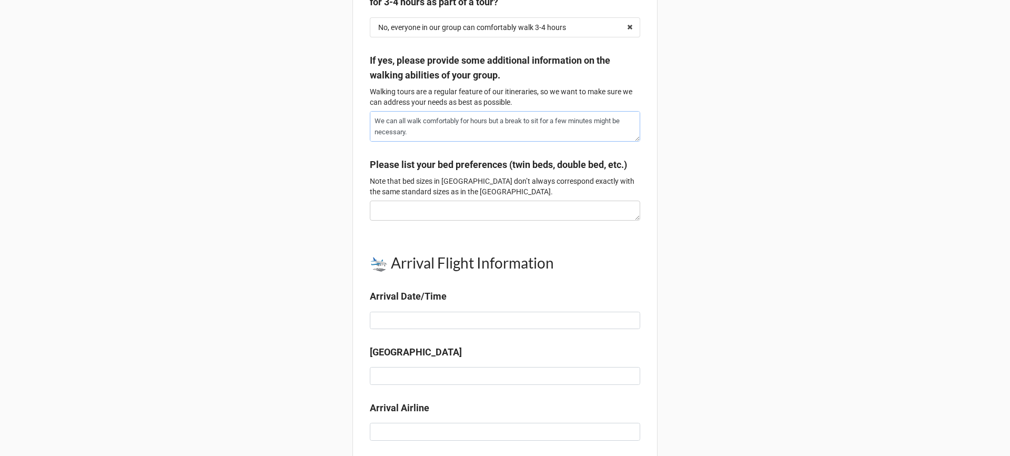
click at [452, 138] on textarea "We can all walk comfortably for hours but a break to sit for a few minutes migh…" at bounding box center [505, 126] width 270 height 31
drag, startPoint x: 452, startPoint y: 138, endPoint x: 375, endPoint y: 125, distance: 77.9
click at [375, 125] on textarea "We can all walk comfortably for hours but a break to sit for a few minutes migh…" at bounding box center [505, 126] width 270 height 31
type textarea "x"
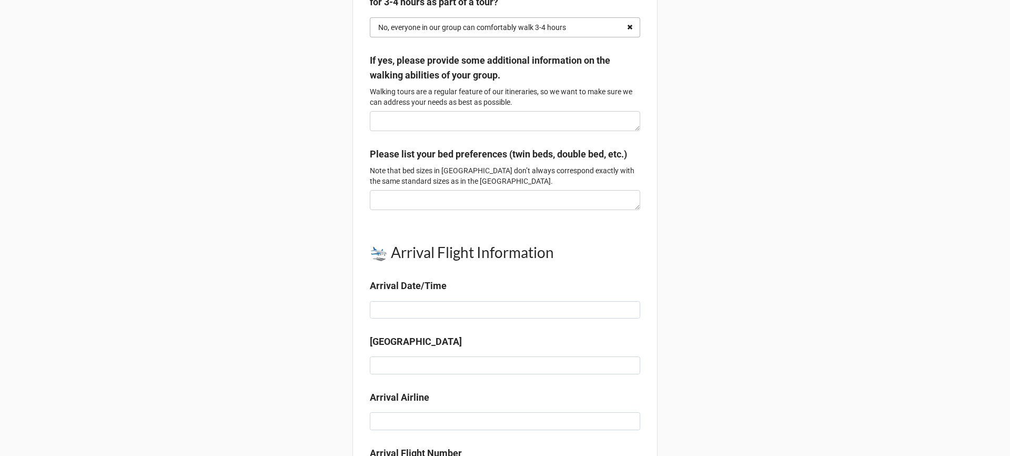
click at [626, 32] on icon at bounding box center [630, 27] width 16 height 19
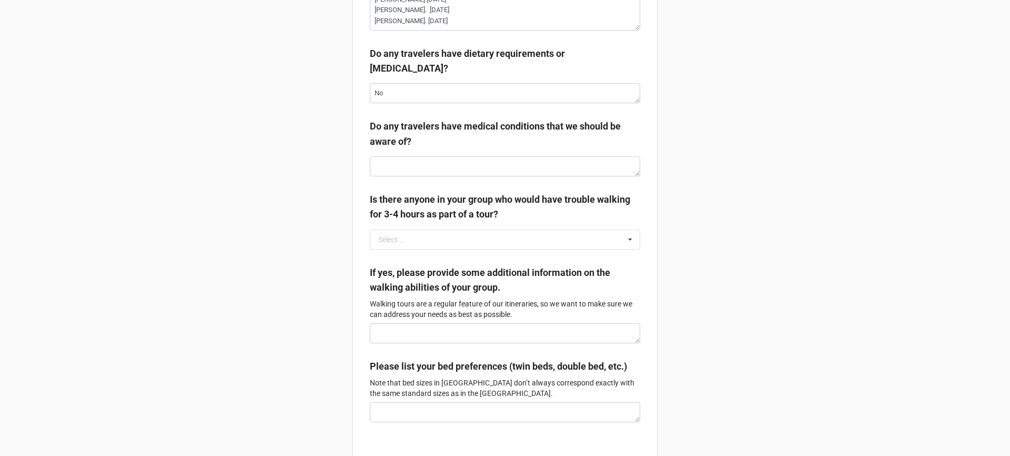
scroll to position [316, 0]
click at [608, 95] on textarea "No" at bounding box center [505, 94] width 270 height 20
type textarea "x"
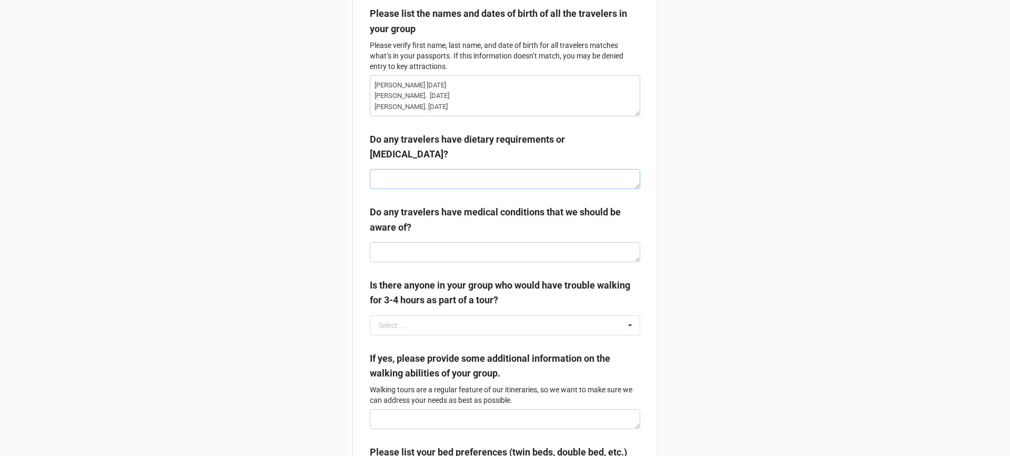
scroll to position [178, 0]
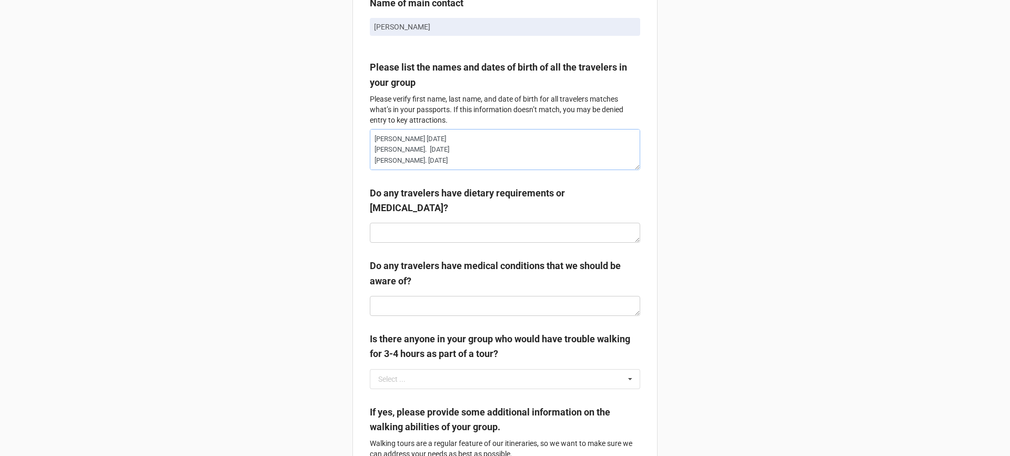
drag, startPoint x: 466, startPoint y: 166, endPoint x: 356, endPoint y: 138, distance: 113.3
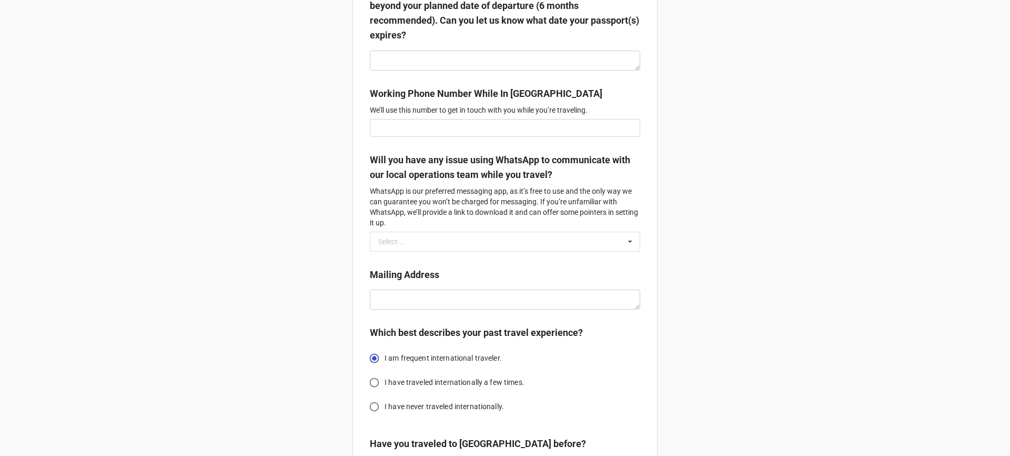
scroll to position [1962, 0]
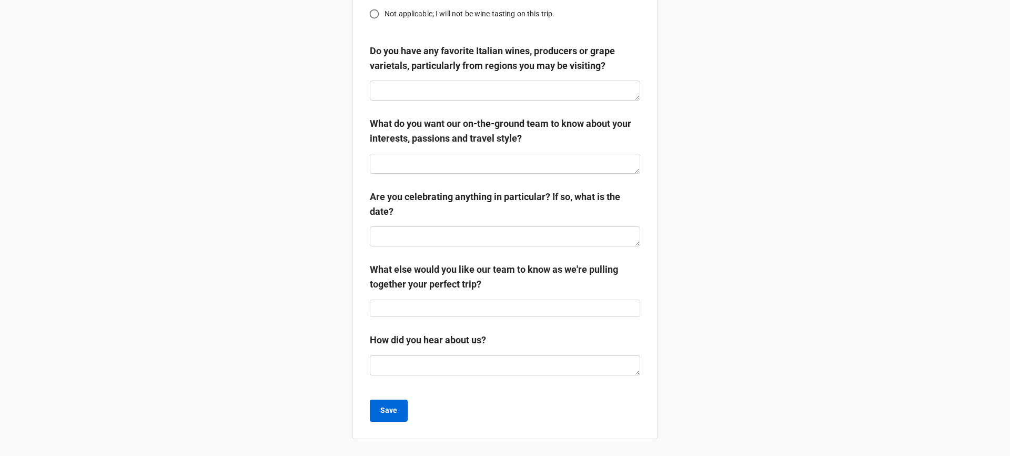
click at [387, 408] on b "Save" at bounding box center [388, 410] width 17 height 11
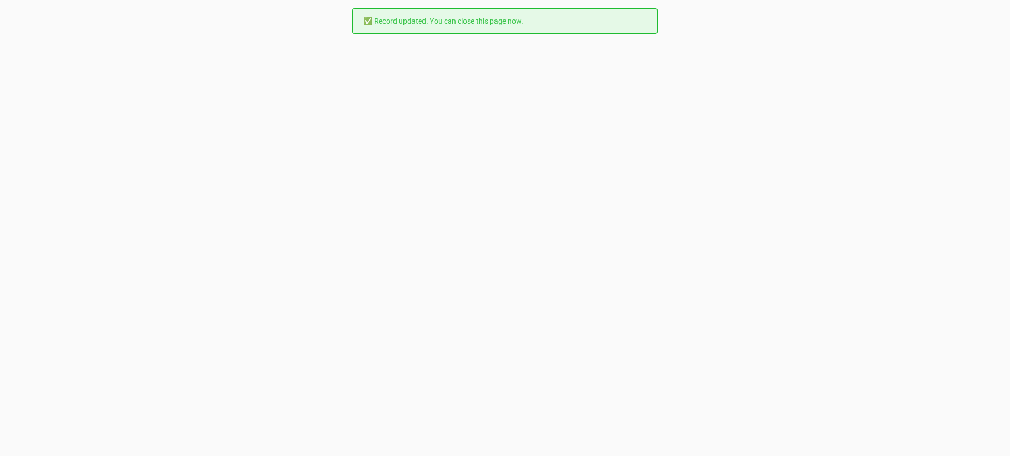
scroll to position [0, 0]
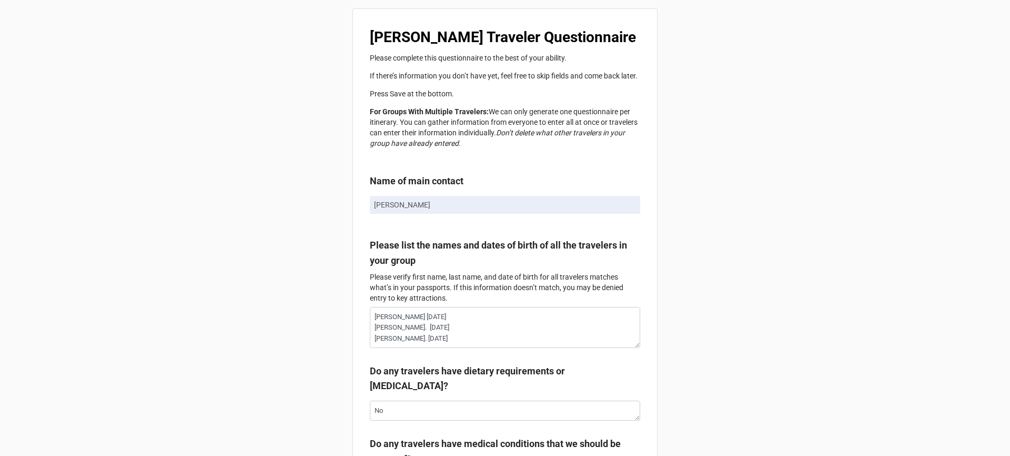
type textarea "x"
radio input "true"
type textarea "x"
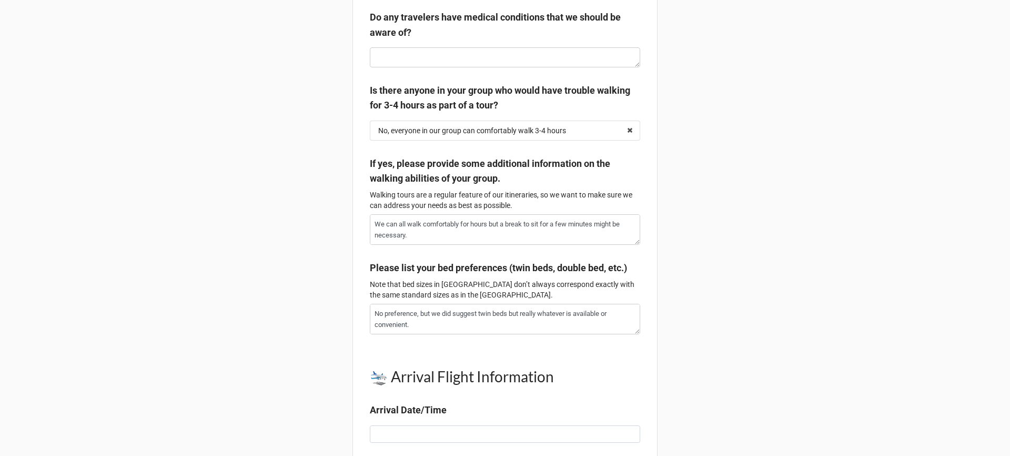
scroll to position [502, 0]
